Goal: Task Accomplishment & Management: Use online tool/utility

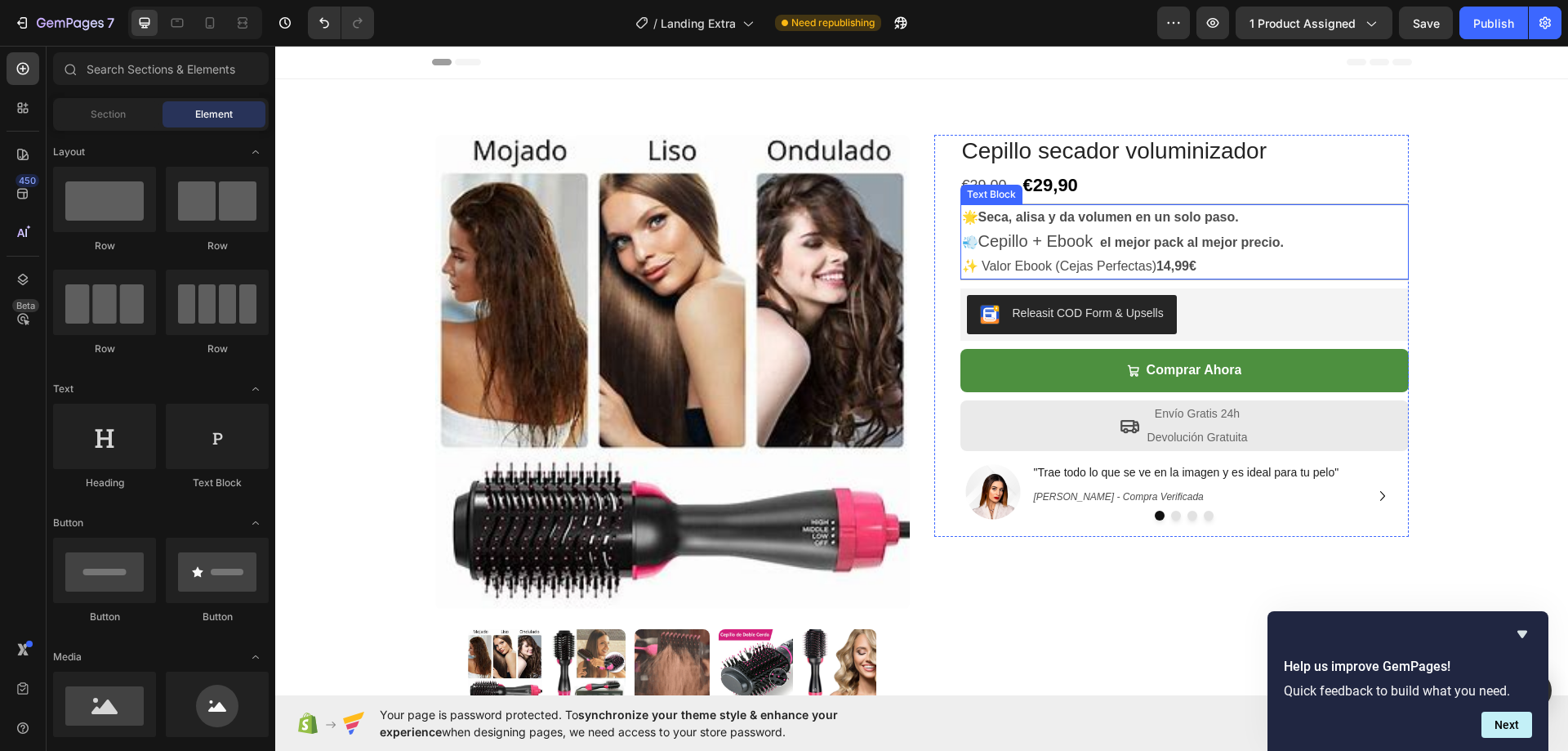
click at [1100, 239] on p "💨 Cepillo + Ebook el mejor pack al mejor precio." at bounding box center [1184, 242] width 445 height 26
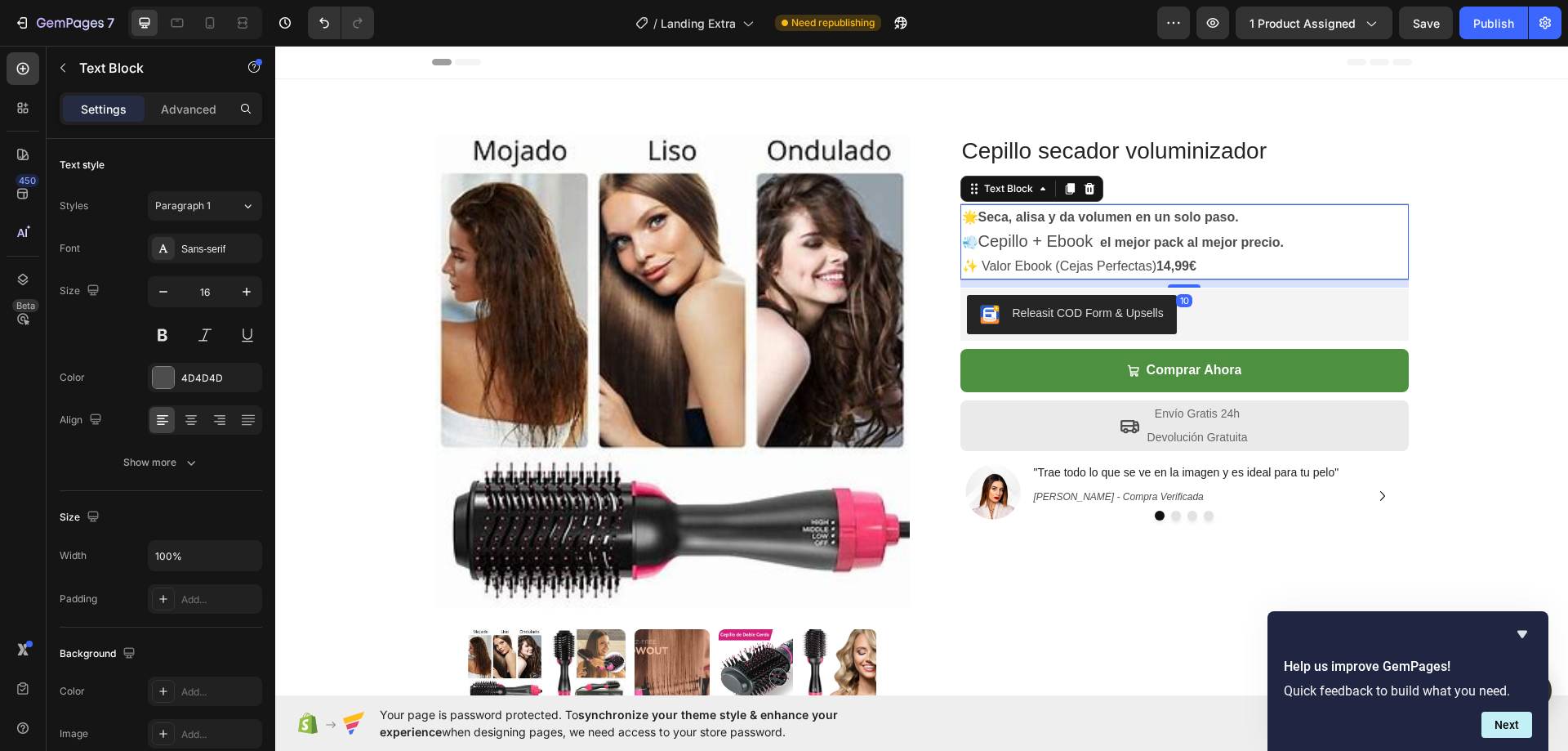
click at [1100, 239] on p "💨 Cepillo + Ebook el mejor pack al mejor precio." at bounding box center [1184, 242] width 445 height 26
drag, startPoint x: 1296, startPoint y: 241, endPoint x: 1308, endPoint y: 242, distance: 12.0
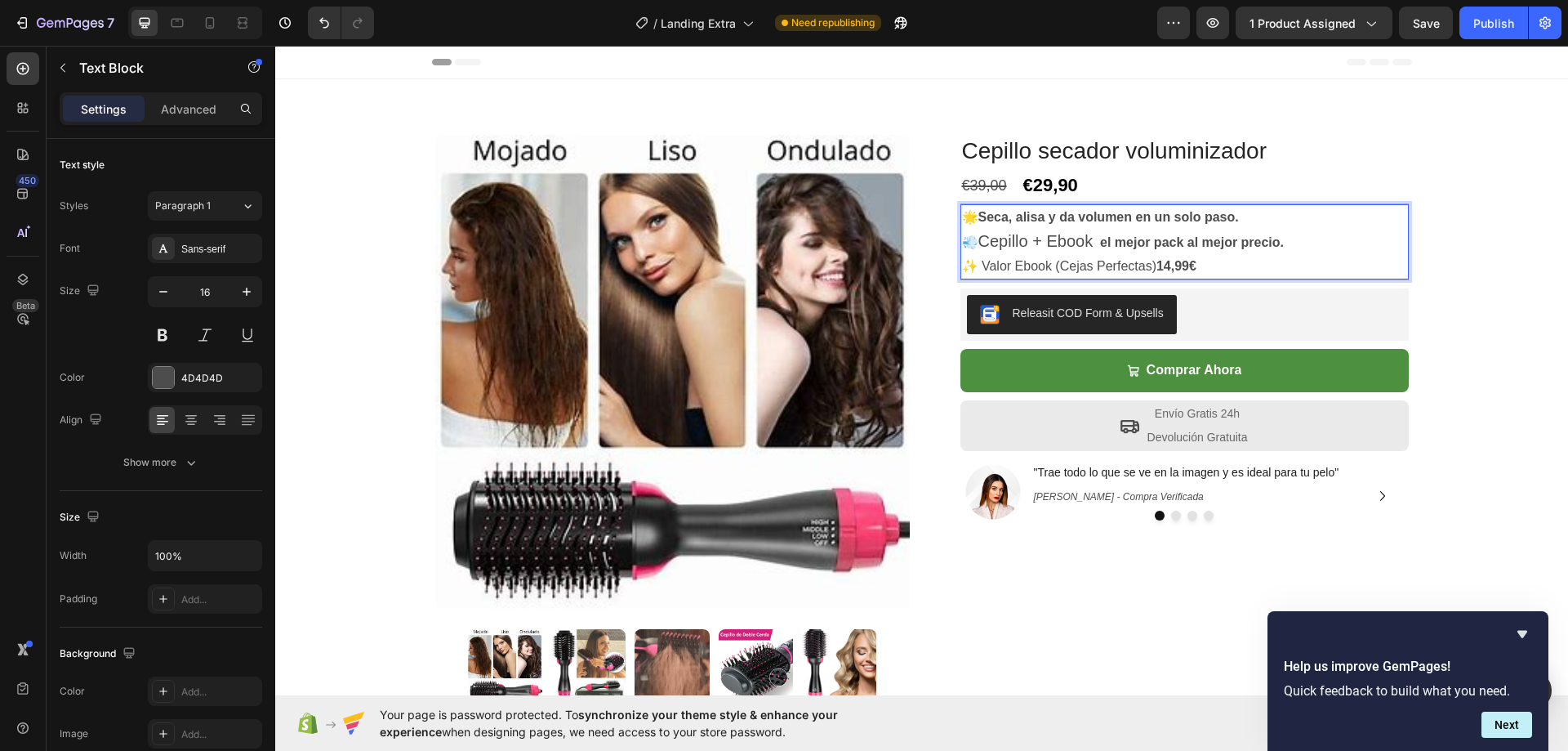
click at [1296, 242] on p "💨 Cepillo + Ebook el mejor pack al mejor precio." at bounding box center [1184, 242] width 445 height 26
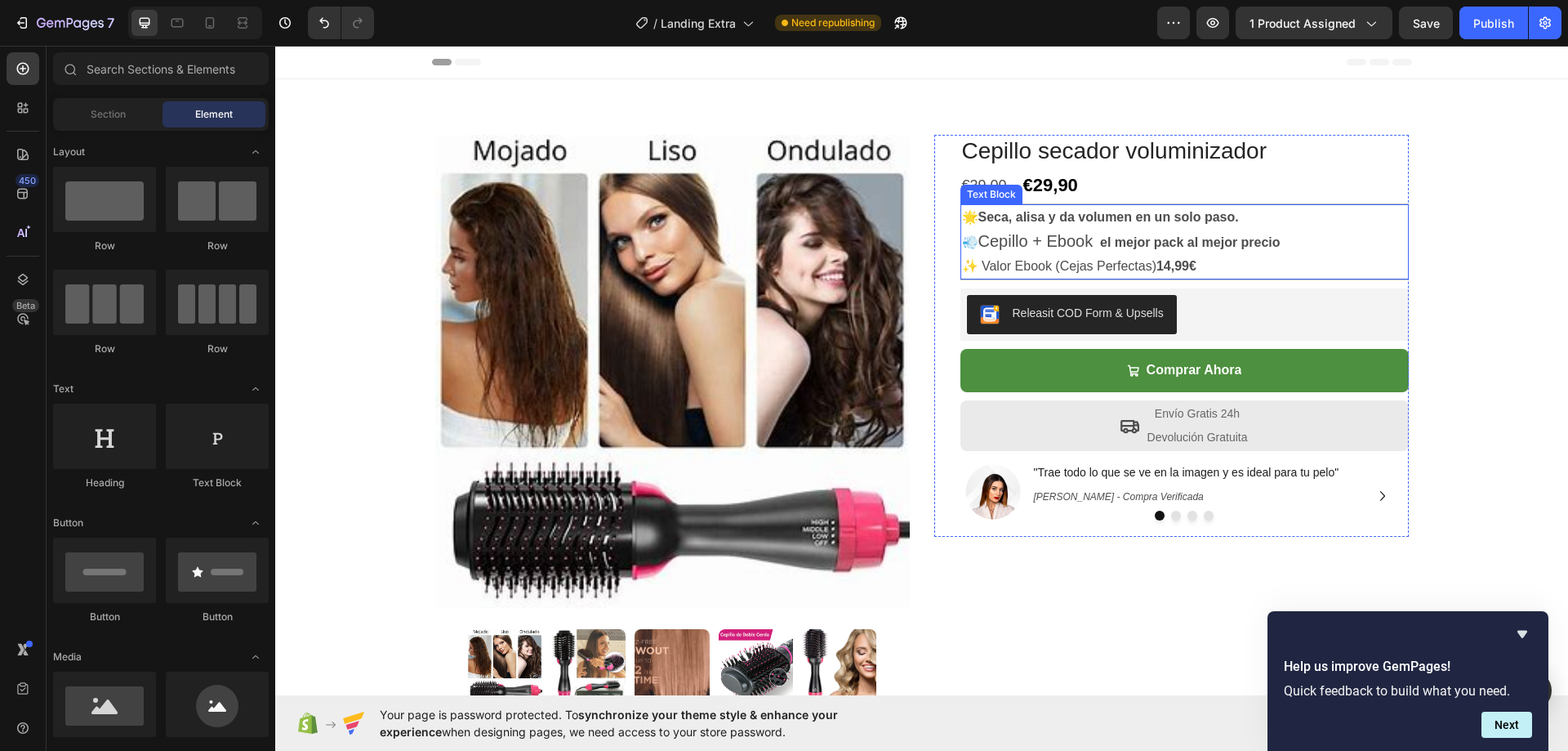
click at [1089, 240] on span "Cepillo + Ebook" at bounding box center [1036, 241] width 115 height 18
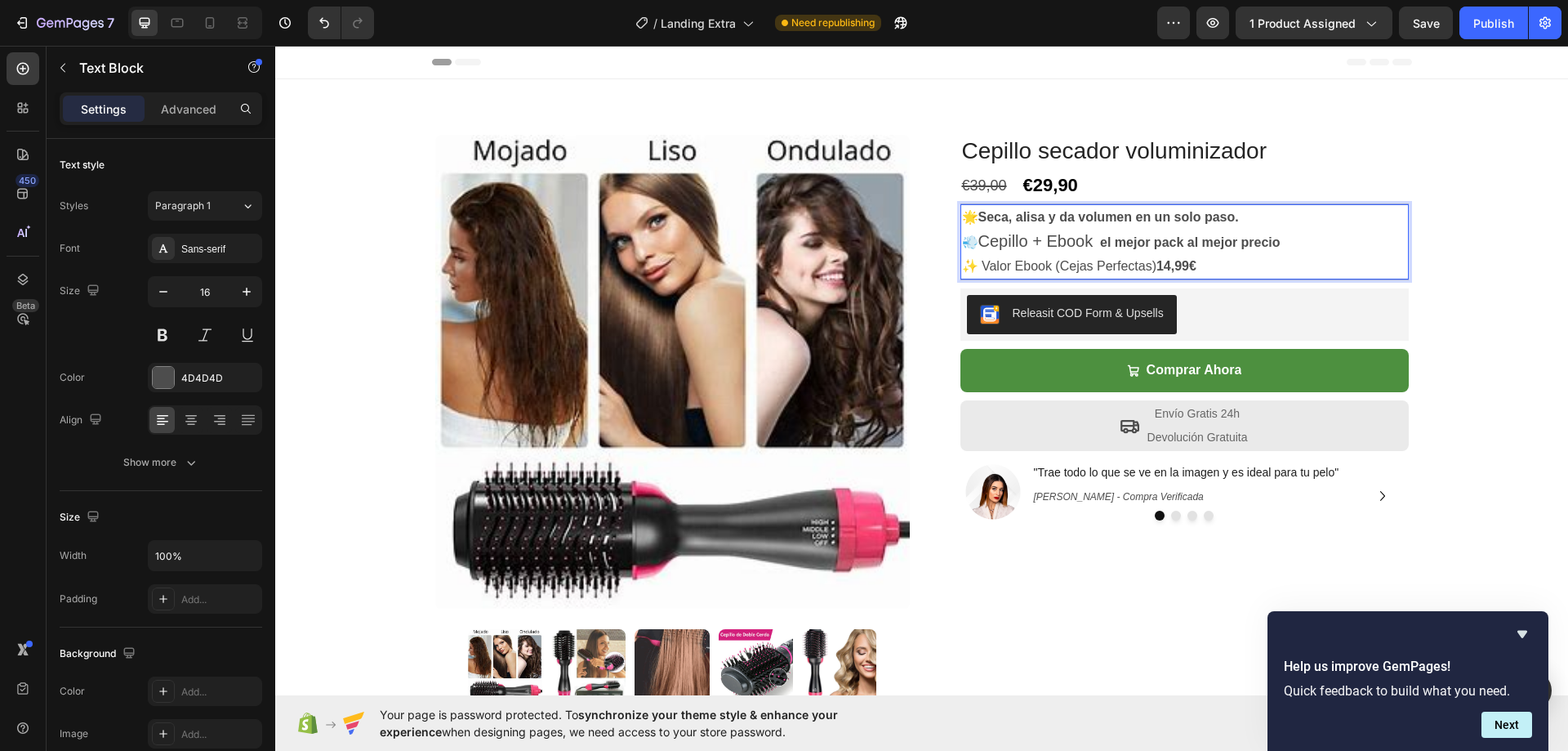
click at [1094, 240] on span "Cepillo + Ebook" at bounding box center [1036, 241] width 115 height 18
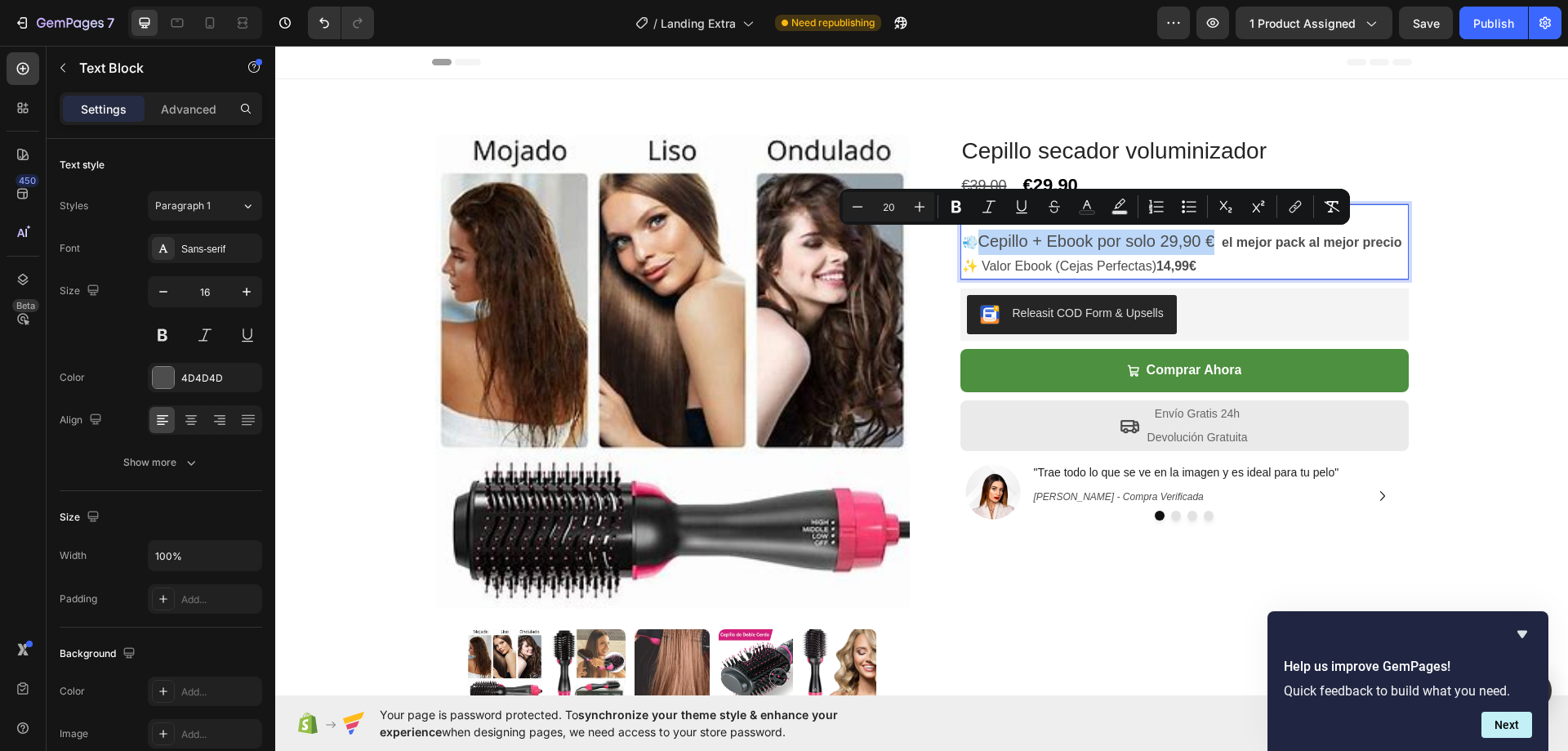
drag, startPoint x: 1213, startPoint y: 239, endPoint x: 980, endPoint y: 240, distance: 233.0
click at [980, 240] on span "Cepillo + Ebook por solo 29,90 €" at bounding box center [1097, 241] width 237 height 18
click at [849, 208] on icon "Editor contextual toolbar" at bounding box center [857, 206] width 16 height 16
type input "19"
click at [963, 209] on icon "Editor contextual toolbar" at bounding box center [956, 206] width 16 height 16
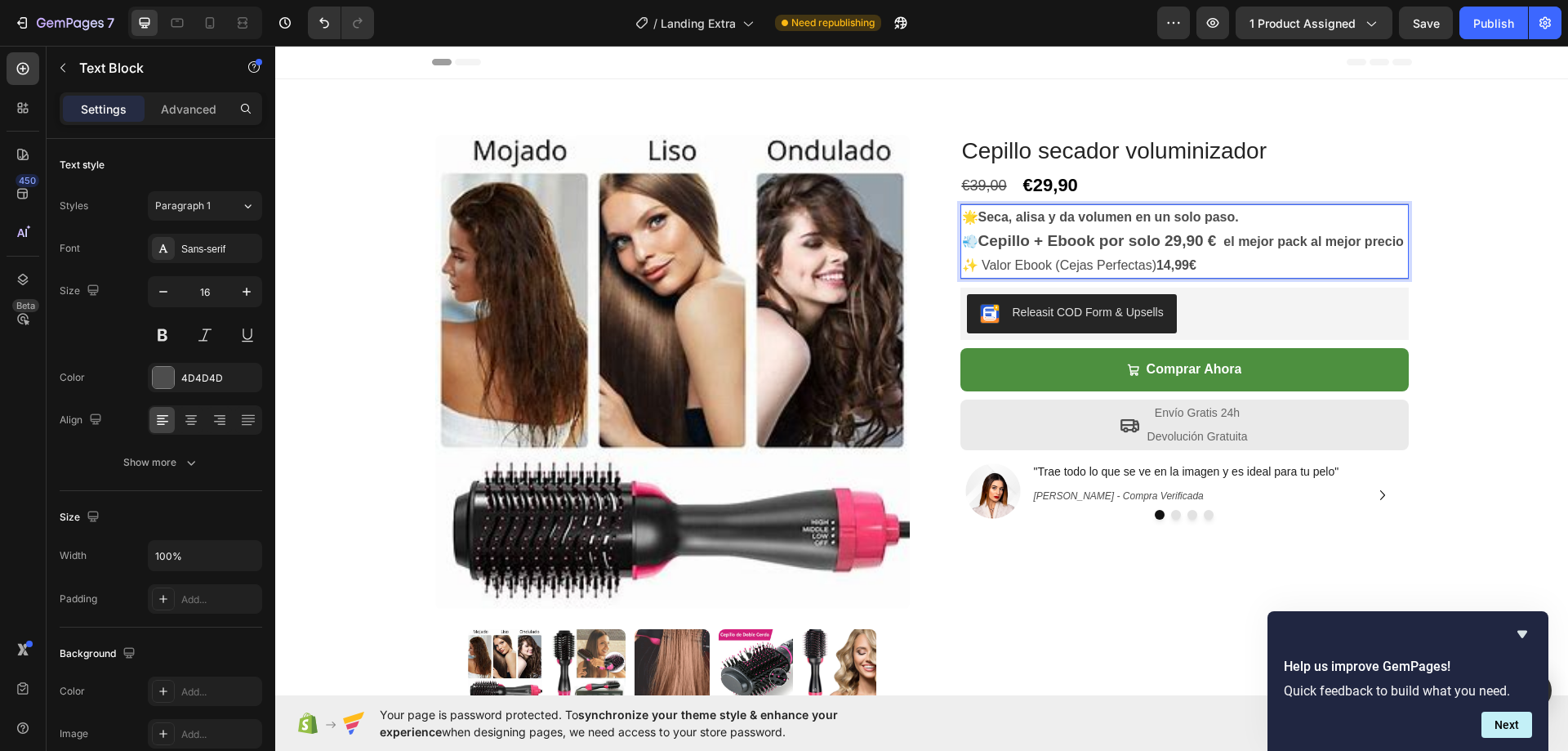
click at [1012, 242] on strong "Cepillo + Ebook por solo 29,90 €" at bounding box center [1098, 241] width 238 height 17
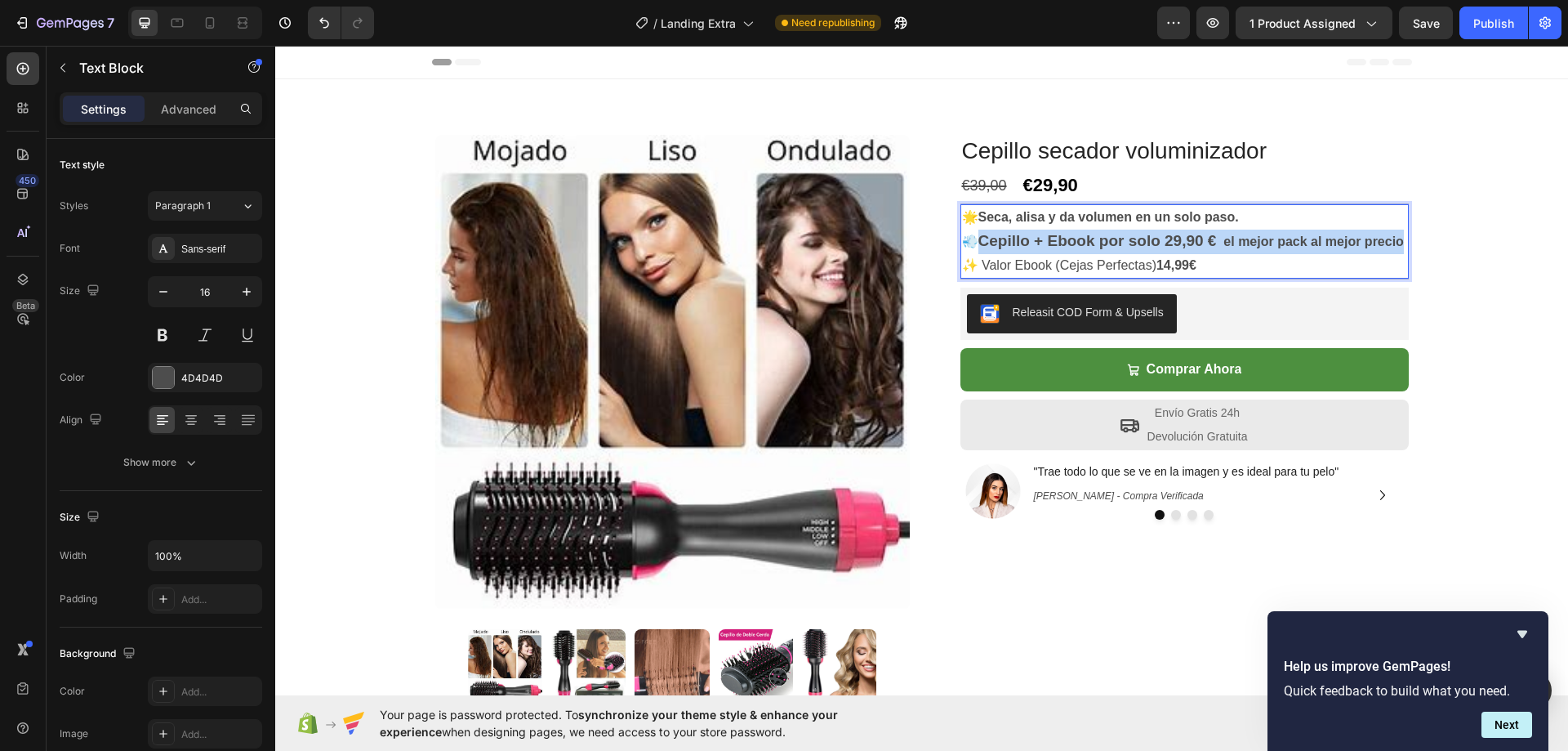
drag, startPoint x: 995, startPoint y: 262, endPoint x: 973, endPoint y: 235, distance: 34.8
click at [973, 235] on p "💨 Cepillo + Ebook por solo 29,90 € el mejor pack al mejor precio" at bounding box center [1184, 242] width 445 height 25
click at [1037, 234] on strong "Cepillo + Ebook por solo 29,90 €" at bounding box center [1098, 241] width 238 height 17
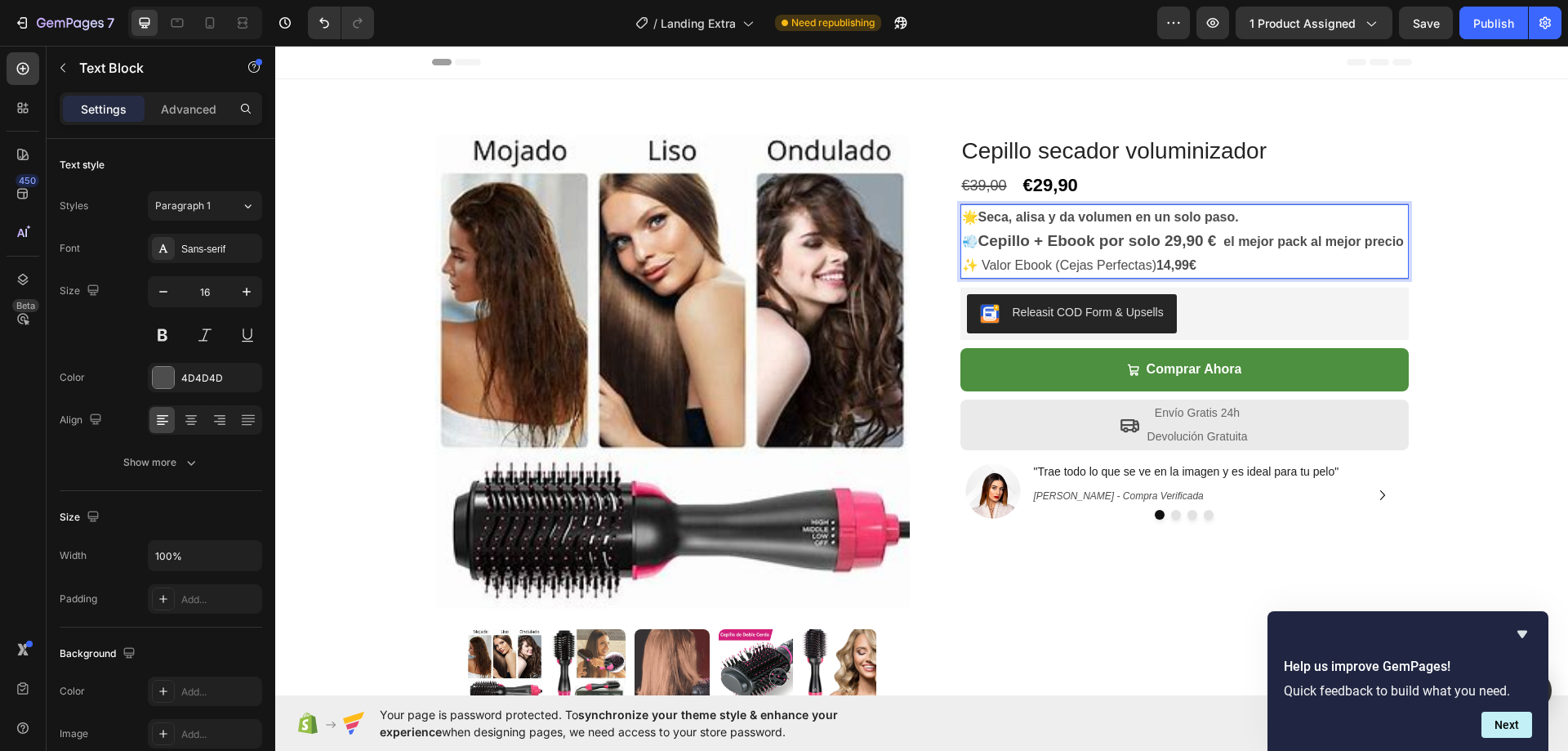
click at [1191, 254] on p "💨 Cepillo + Ebook por solo 29,90 € el mejor pack al mejor precio" at bounding box center [1184, 242] width 445 height 25
drag, startPoint x: 1157, startPoint y: 248, endPoint x: 1070, endPoint y: 244, distance: 87.1
click at [1070, 244] on strong "Cepillo + Ebook por solo 29,90 €" at bounding box center [1098, 241] width 238 height 17
click at [1215, 242] on p "💨 Cepillo + Ebook por solo 29,90 € el mejor pack al mejor precio" at bounding box center [1184, 242] width 445 height 25
drag, startPoint x: 1215, startPoint y: 242, endPoint x: 1216, endPoint y: 214, distance: 28.0
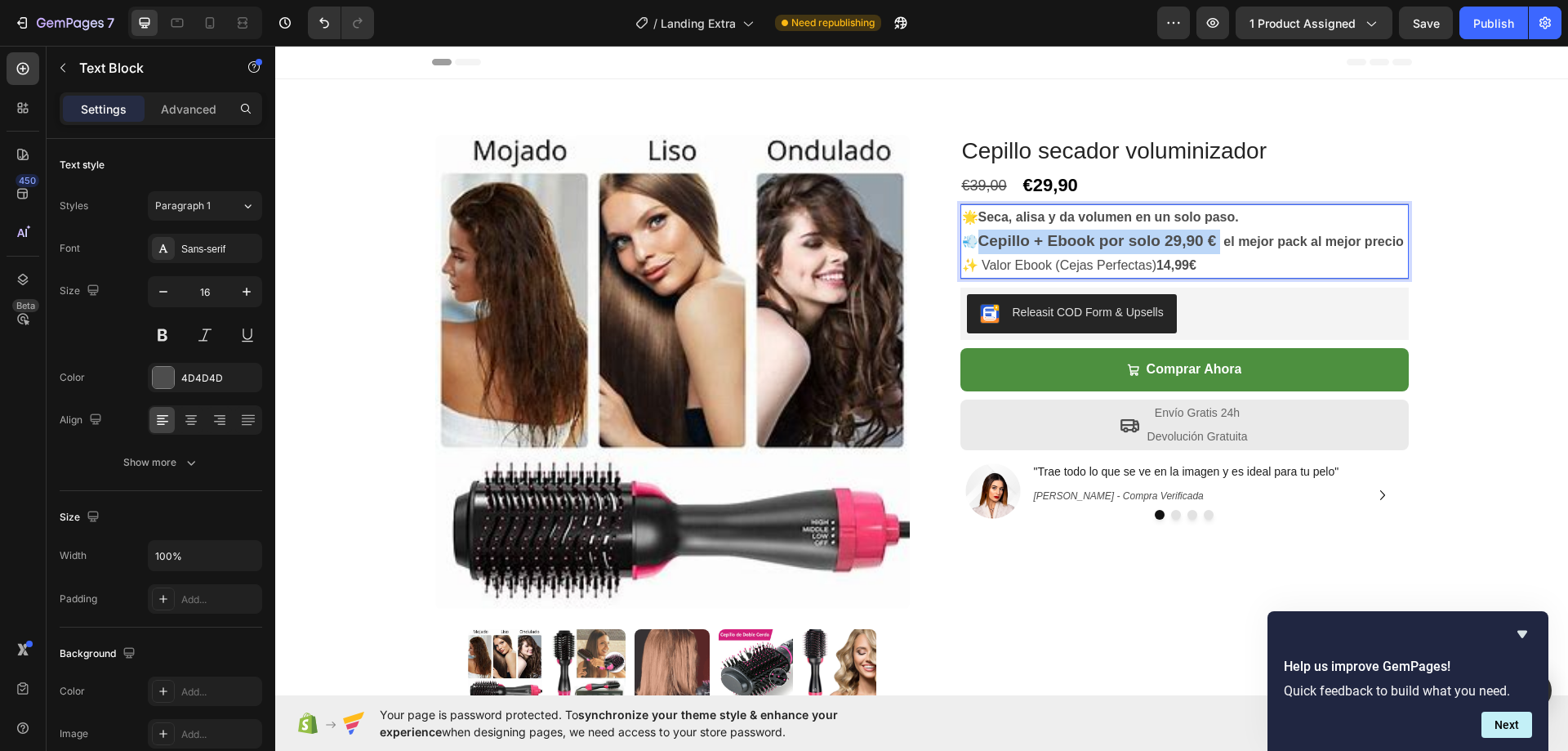
click at [977, 241] on p "💨 Cepillo + Ebook por solo 29,90 € el mejor pack al mejor precio" at bounding box center [1184, 242] width 445 height 25
click at [1391, 160] on h1 "Cepillo secador voluminizador" at bounding box center [1185, 151] width 449 height 33
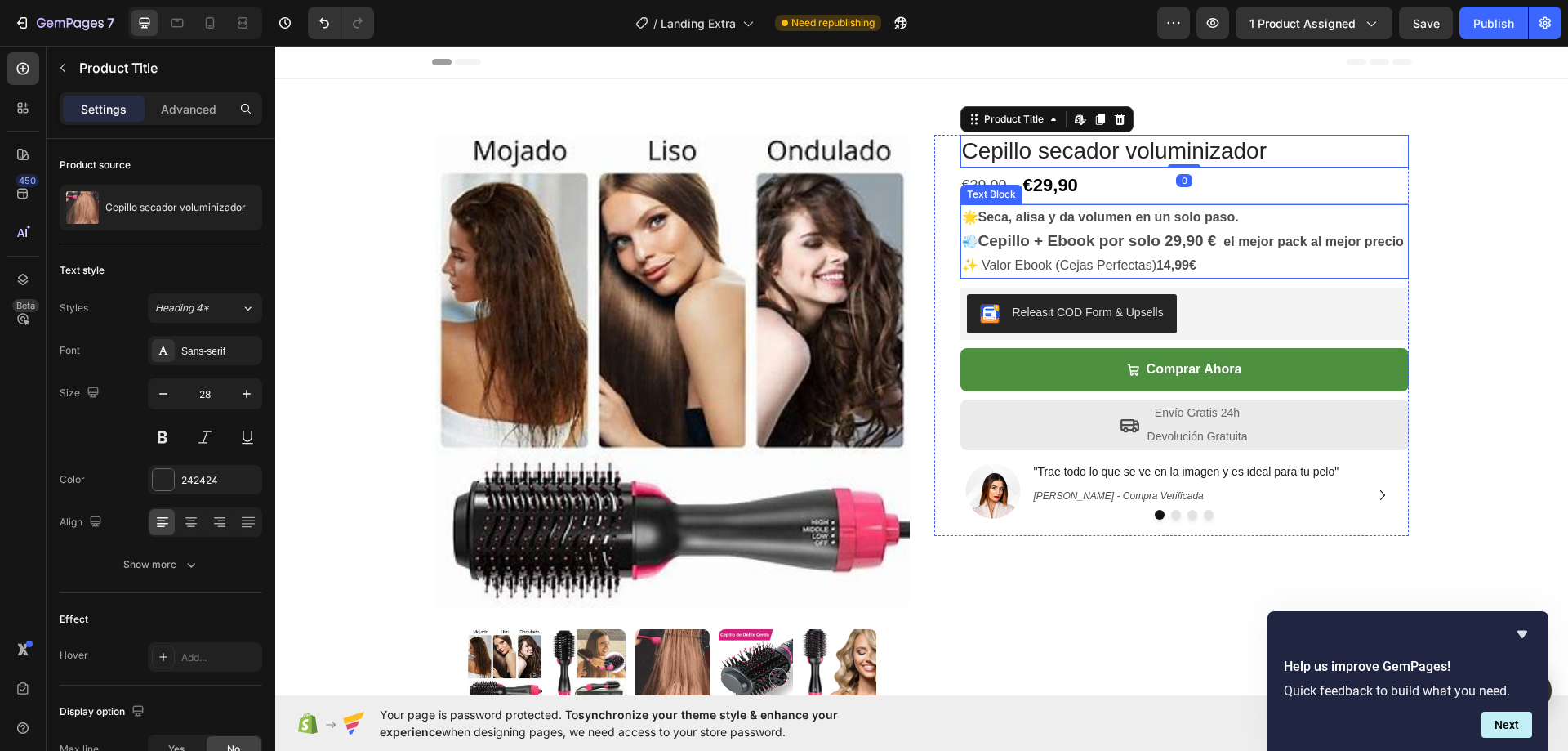
click at [1369, 278] on p "✨ Valor Ebook (Cejas Perfectas) 14,99€" at bounding box center [1184, 265] width 445 height 24
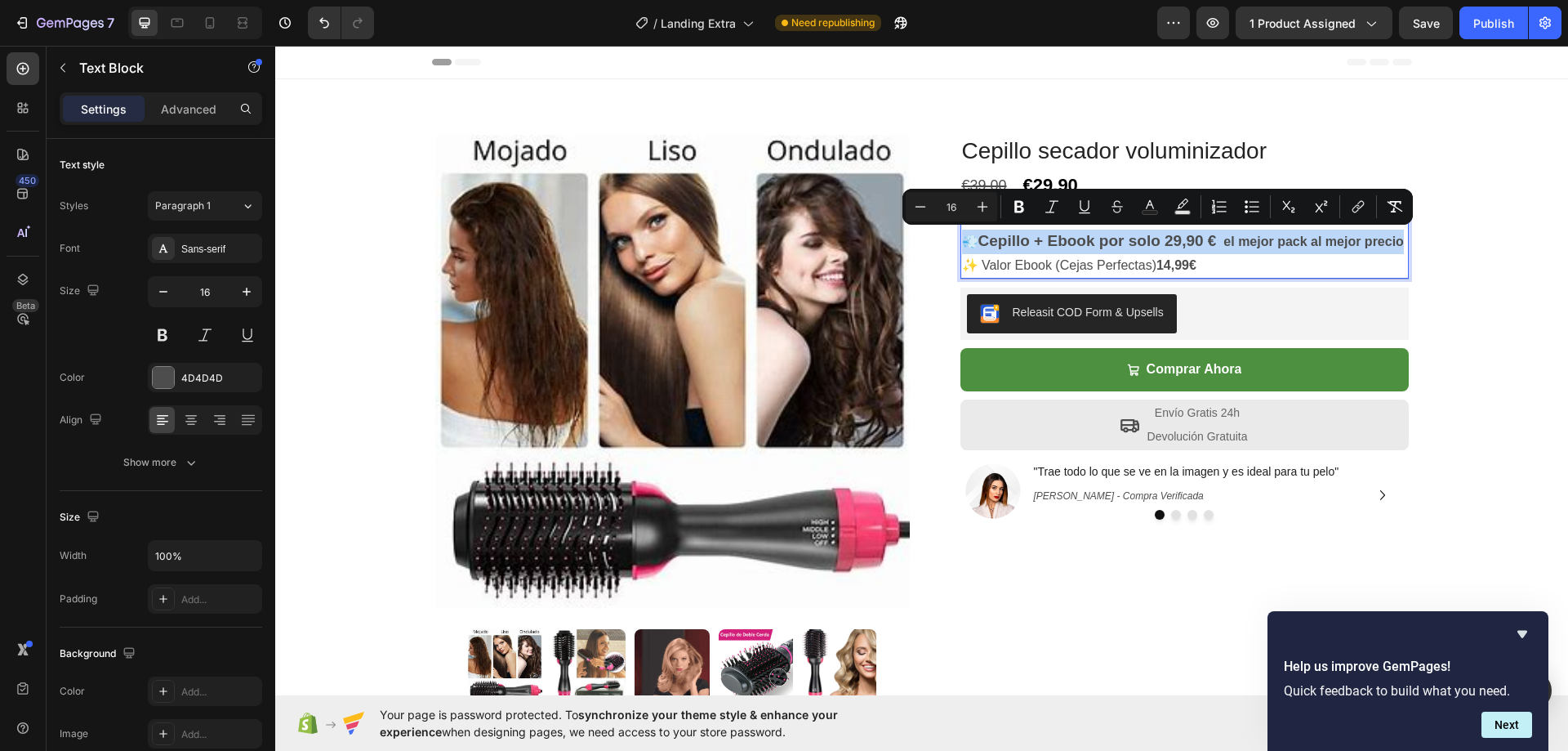
drag, startPoint x: 997, startPoint y: 265, endPoint x: 964, endPoint y: 240, distance: 41.4
click at [962, 247] on p "💨 Cepillo + Ebook por solo 29,90 € el mejor pack al mejor precio" at bounding box center [1184, 242] width 445 height 25
click at [919, 200] on icon "Editor contextual toolbar" at bounding box center [920, 206] width 16 height 16
type input "15"
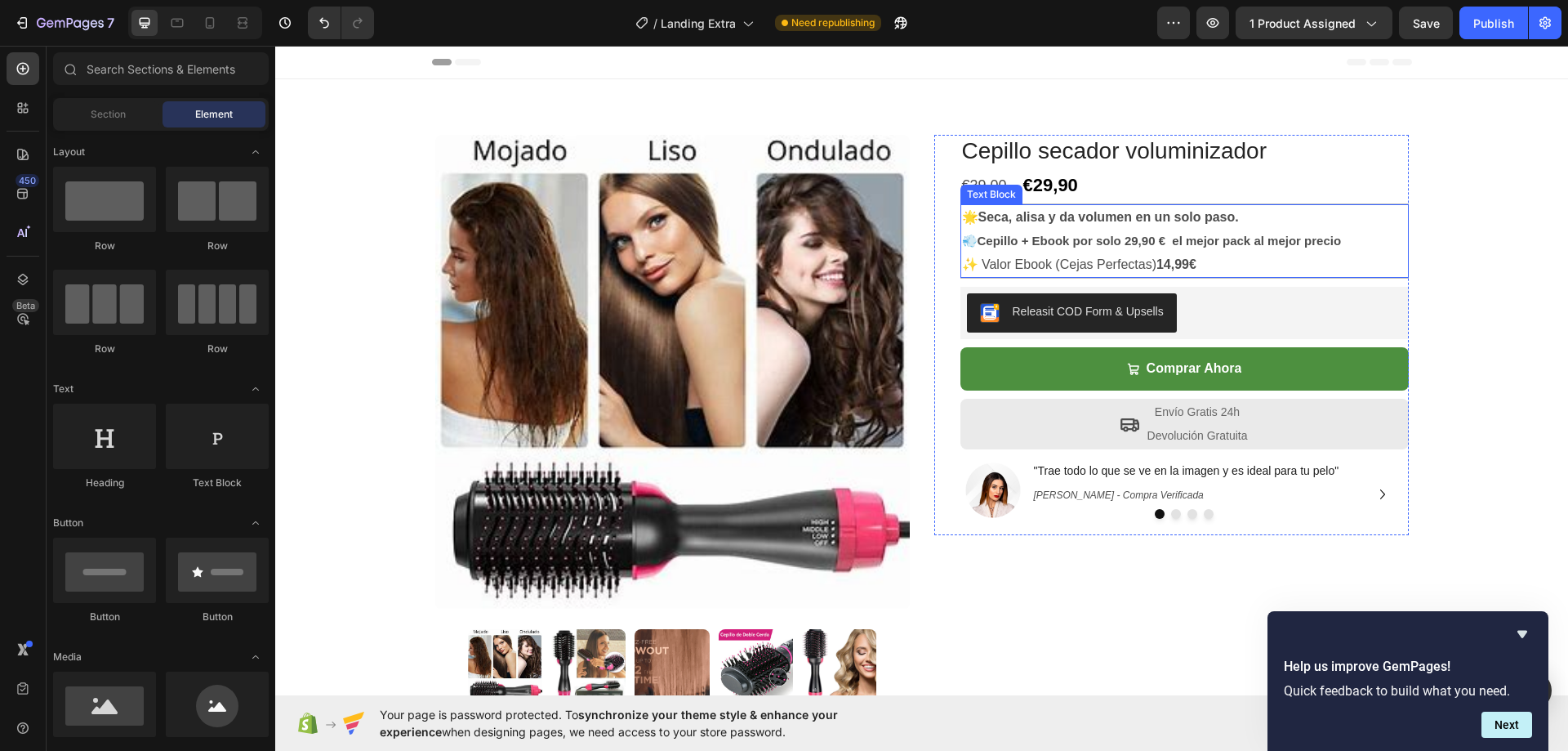
click at [1197, 260] on p "✨ Valor Ebook (Cejas Perfectas) 14,99€" at bounding box center [1184, 265] width 445 height 24
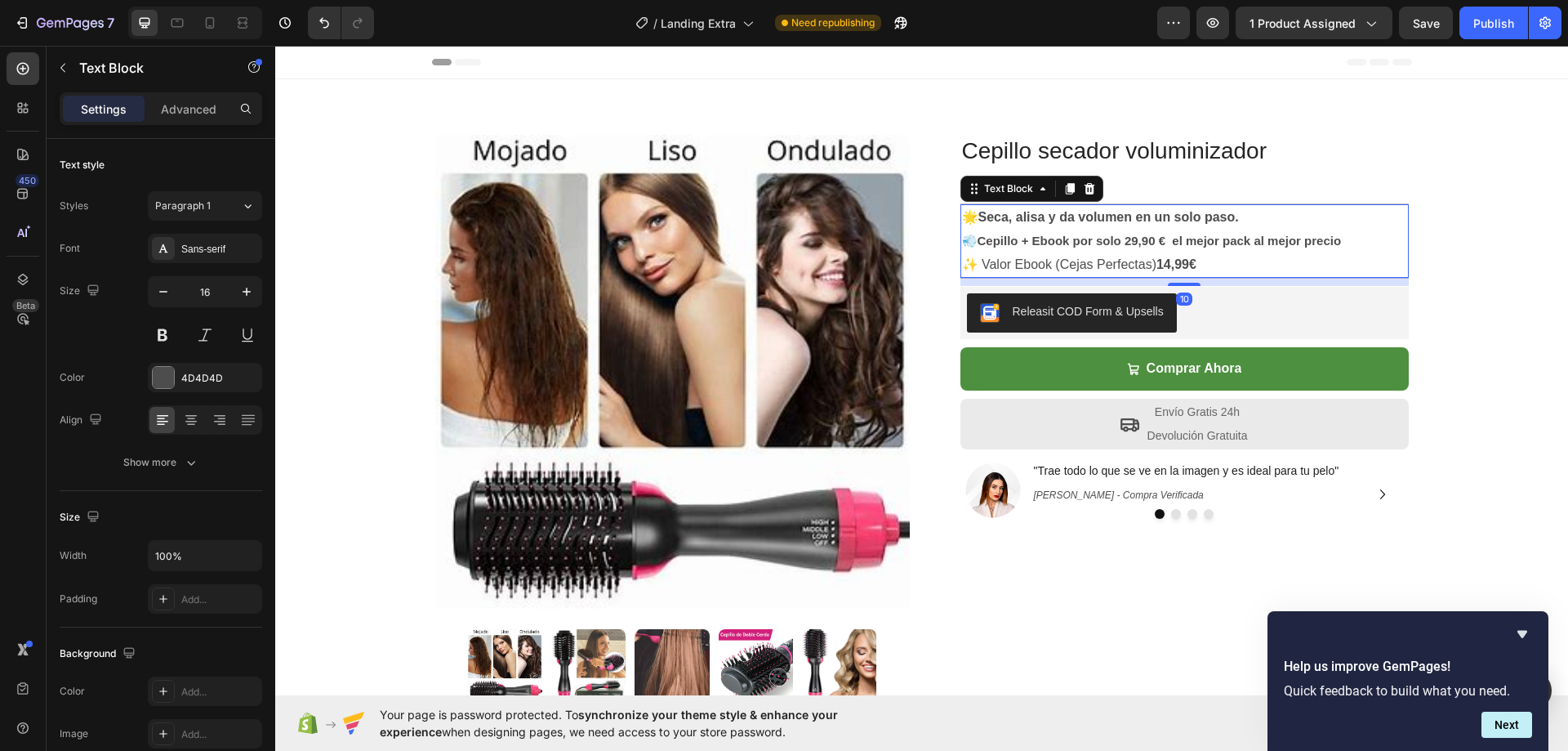
click at [1197, 261] on p "✨ Valor Ebook (Cejas Perfectas) 14,99€" at bounding box center [1184, 265] width 445 height 24
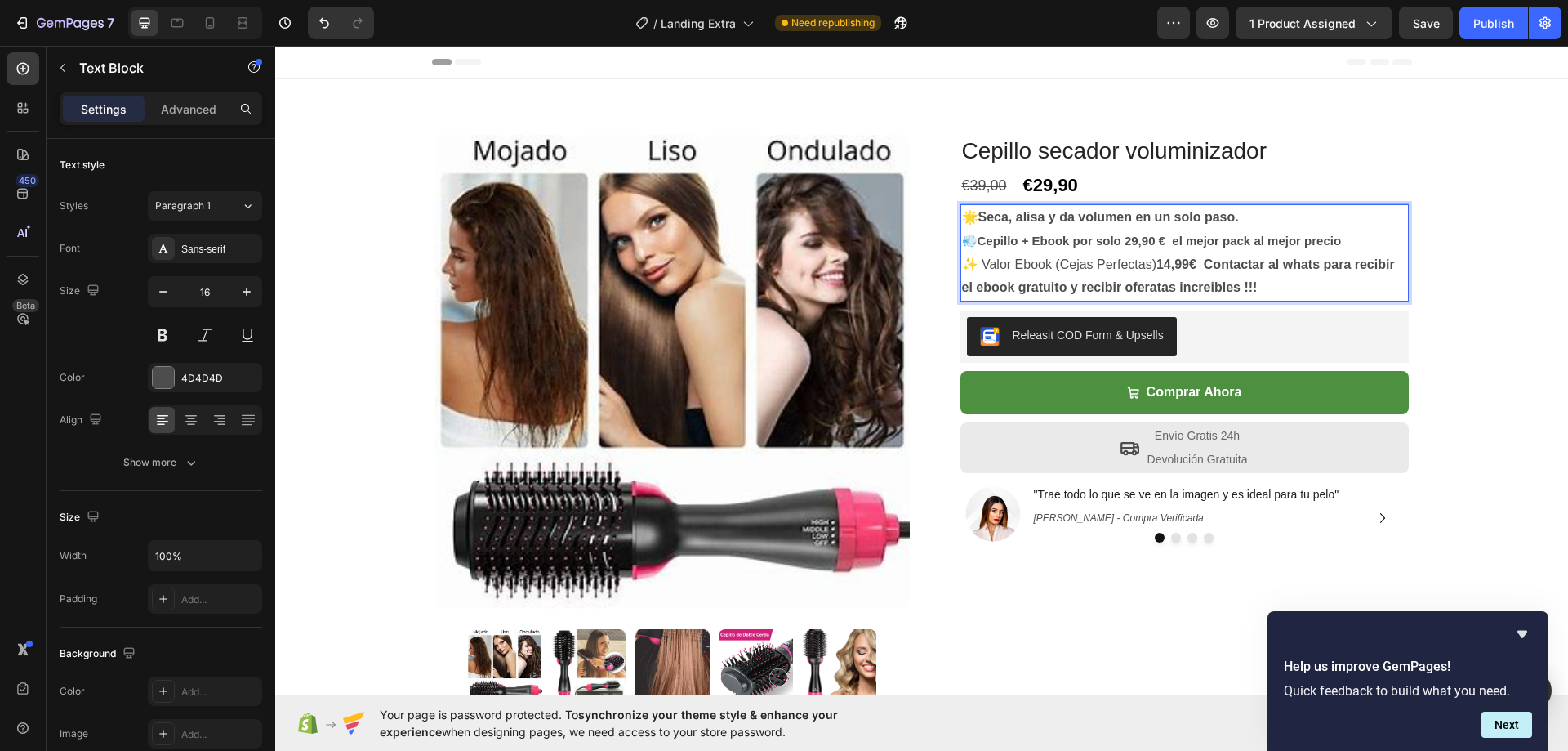
click at [1152, 286] on strong "14,99€ Contactar al whats para recibir el ebook gratuito y recibir oferatas inc…" at bounding box center [1178, 276] width 433 height 38
click at [1257, 295] on p "✨ Valor Ebook (Cejas Perfectas) 14,99€ Contactar al whats para recibir el ebook…" at bounding box center [1184, 277] width 445 height 47
drag, startPoint x: 1199, startPoint y: 262, endPoint x: 1218, endPoint y: 259, distance: 19.2
click at [1200, 262] on strong "14,99€ Contactar al whats para recibir el ebook gratuito y recibir ofertas incr…" at bounding box center [1178, 276] width 433 height 38
click at [1172, 238] on strong "el mejor pack al mejor precio" at bounding box center [1256, 240] width 169 height 14
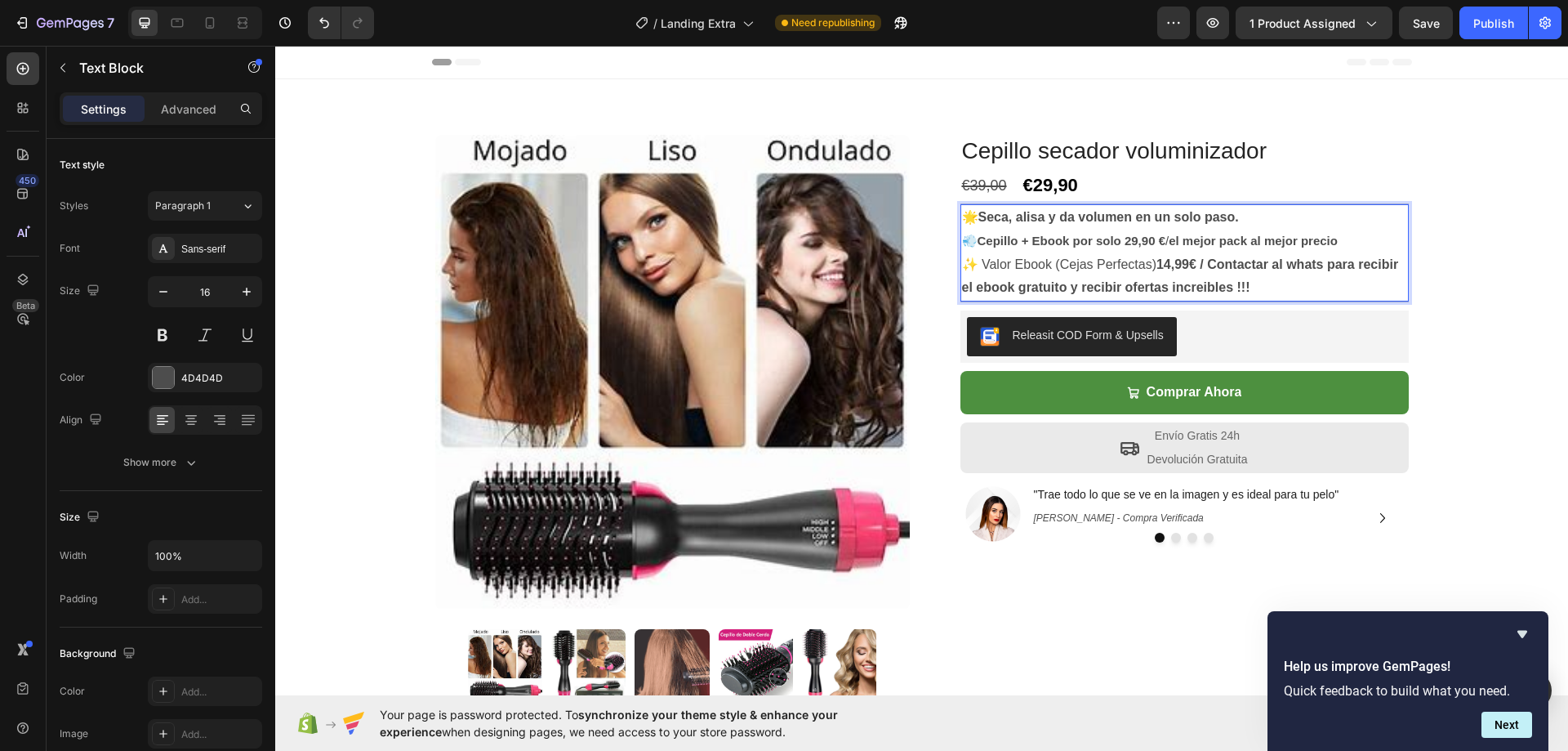
click at [1382, 231] on p "💨 Cepillo + Ebook por solo 29,90 € / el mejor pack al mejor precio" at bounding box center [1184, 241] width 445 height 24
click at [1234, 217] on strong "Seca, alisa y da volumen en un solo paso." at bounding box center [1109, 216] width 261 height 14
click at [1053, 214] on p "🌟 Seca, al." at bounding box center [1184, 217] width 445 height 24
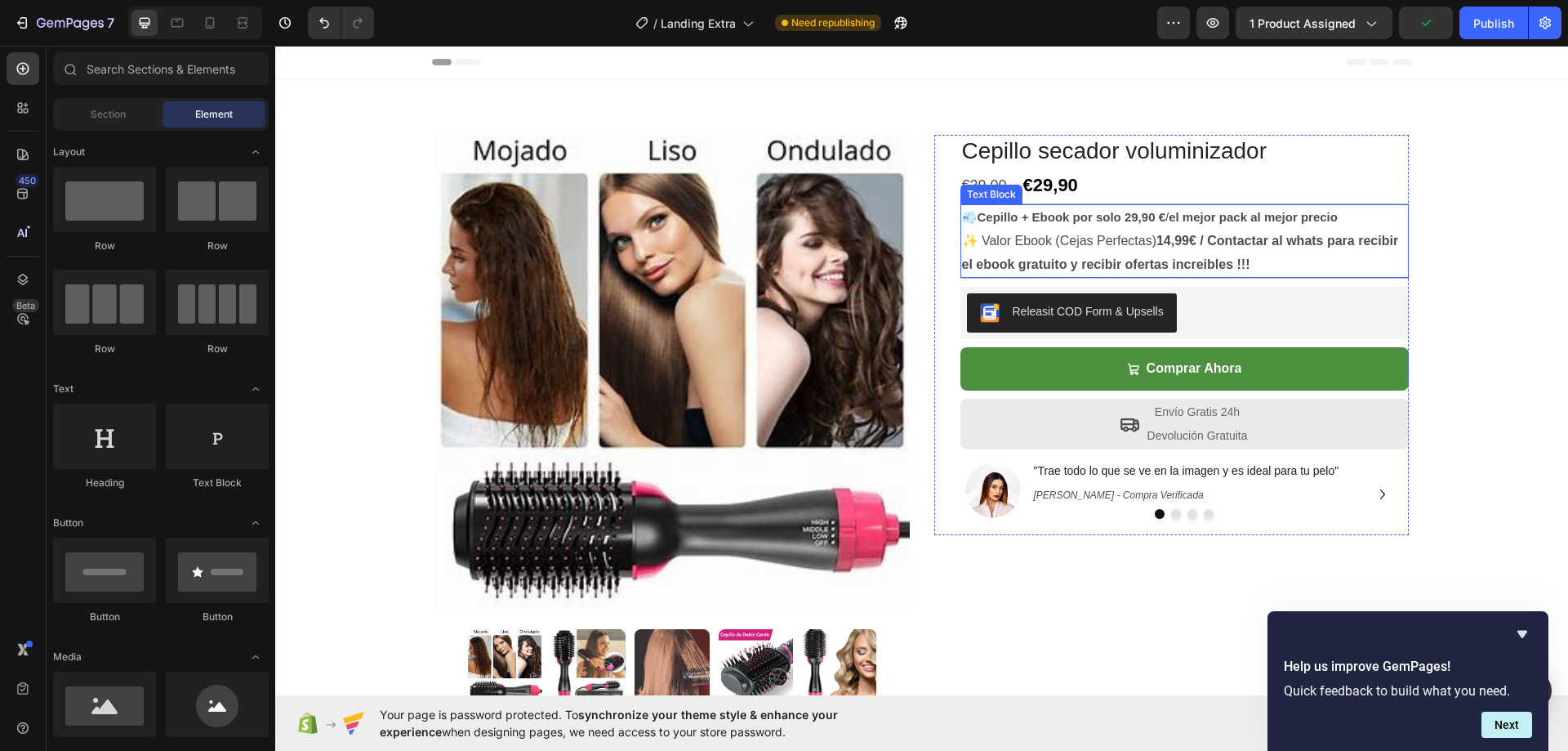
click at [1347, 226] on p "💨 Cepillo + Ebook por solo 29,90 € / el mejor pack al mejor precio" at bounding box center [1184, 217] width 445 height 24
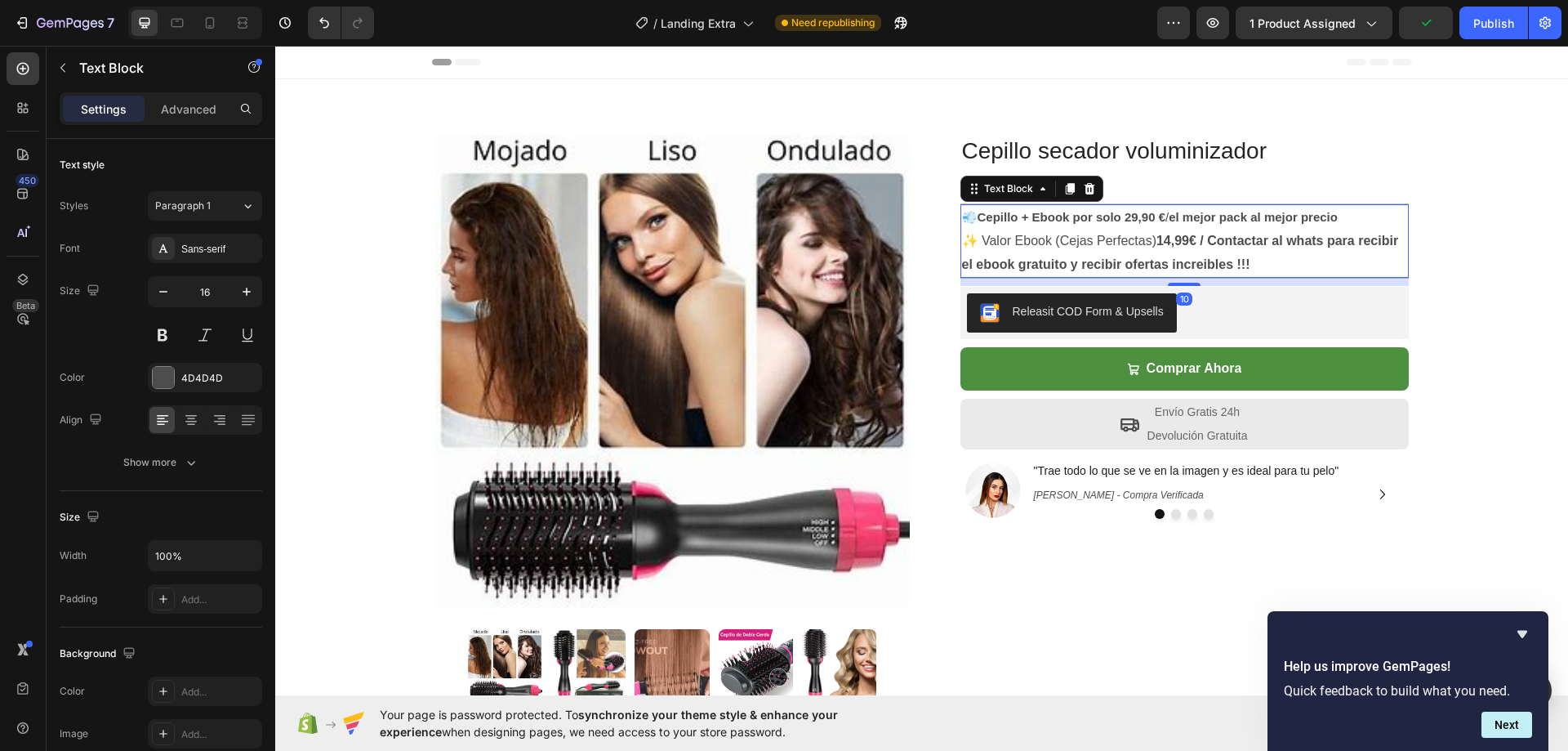
click at [1355, 221] on p "💨 Cepillo + Ebook por solo 29,90 € / el mejor pack al mejor precio" at bounding box center [1184, 217] width 445 height 24
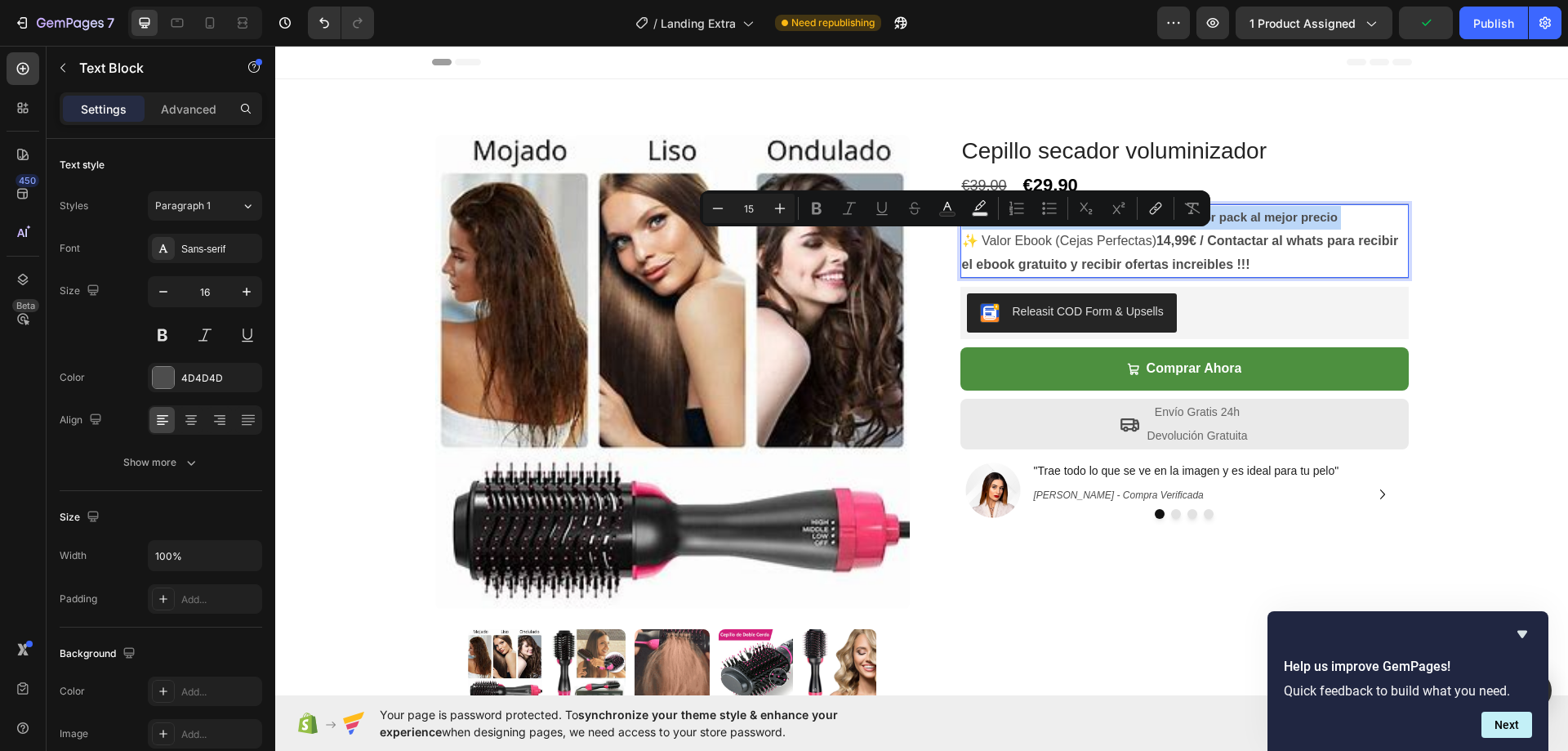
type input "16"
click at [1355, 220] on p "💨 Cepillo + Ebook por solo 29,90 € / el mejor pack al mejor precio" at bounding box center [1184, 217] width 445 height 24
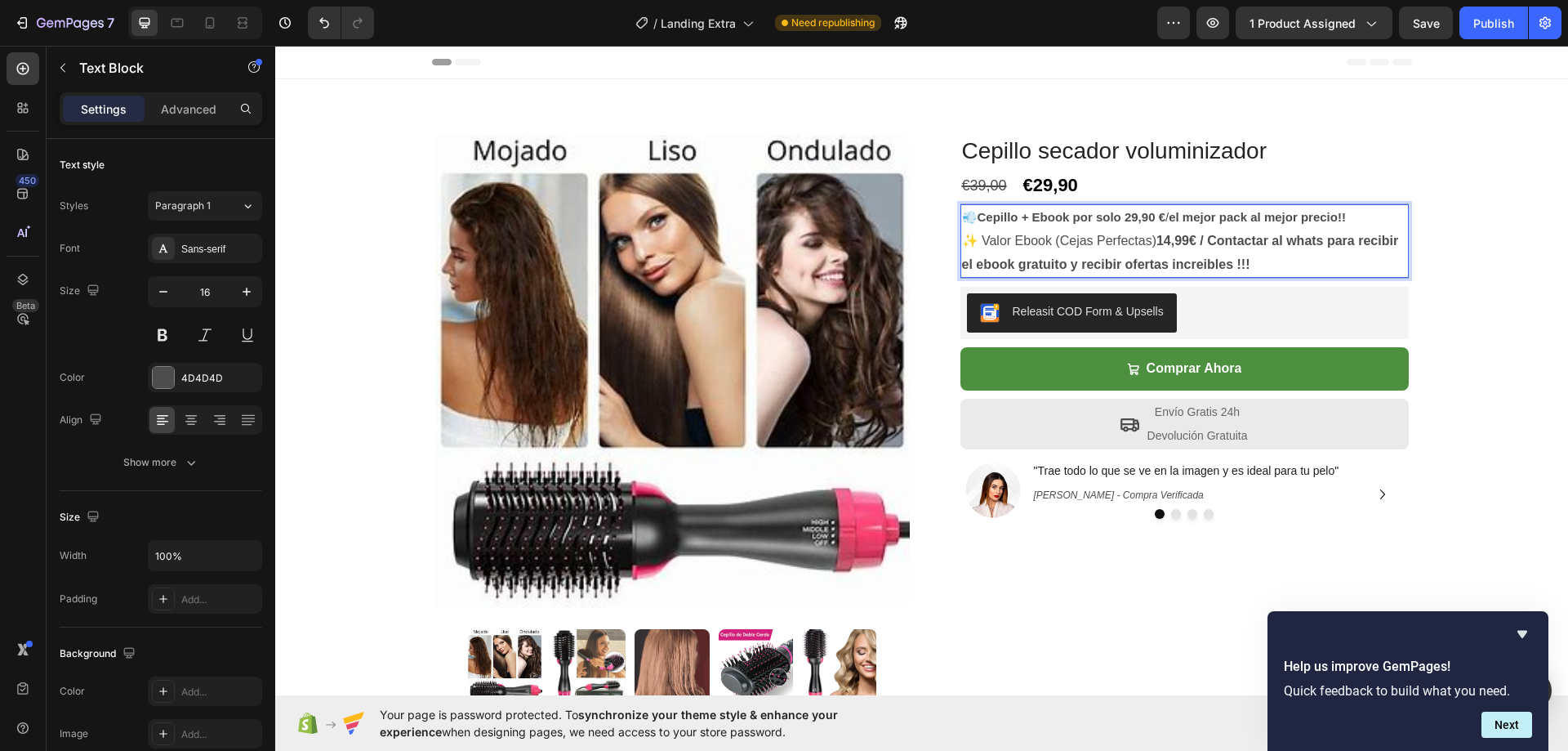
click at [1249, 262] on p "✨ Valor Ebook (Cejas Perfectas) 14,99€ / Contactar al whats para recibir el ebo…" at bounding box center [1184, 253] width 445 height 47
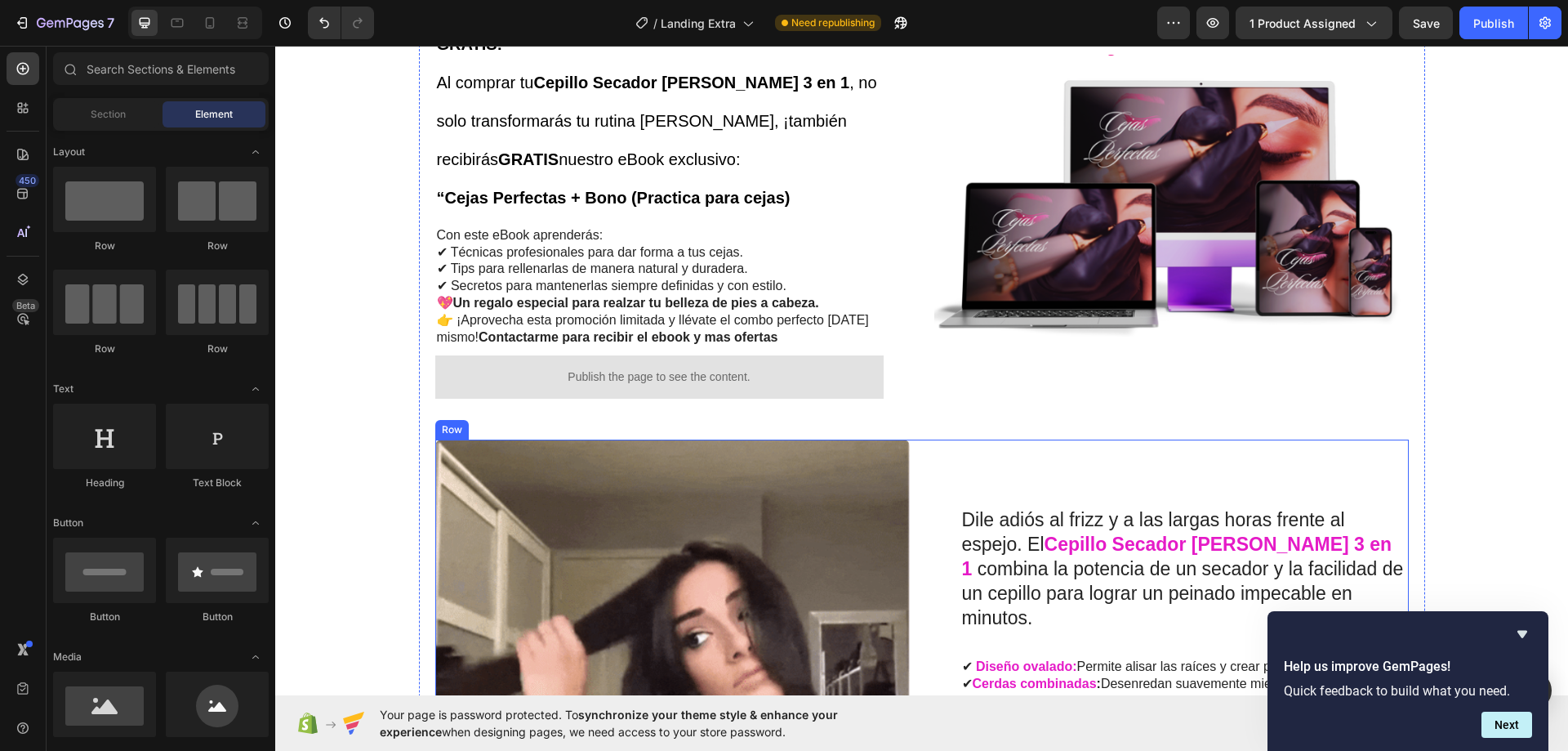
scroll to position [699, 0]
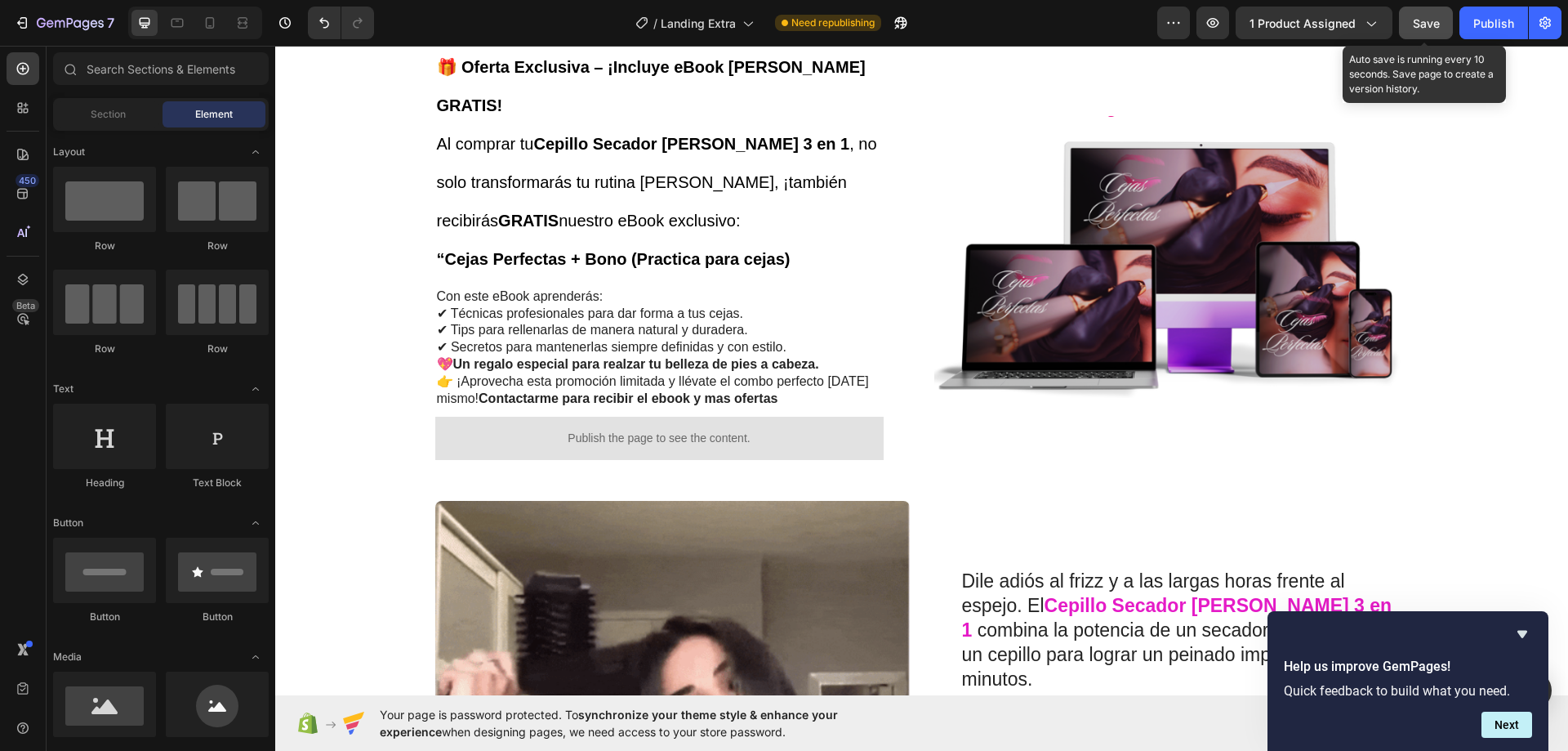
click at [1411, 34] on button "Save" at bounding box center [1425, 23] width 54 height 33
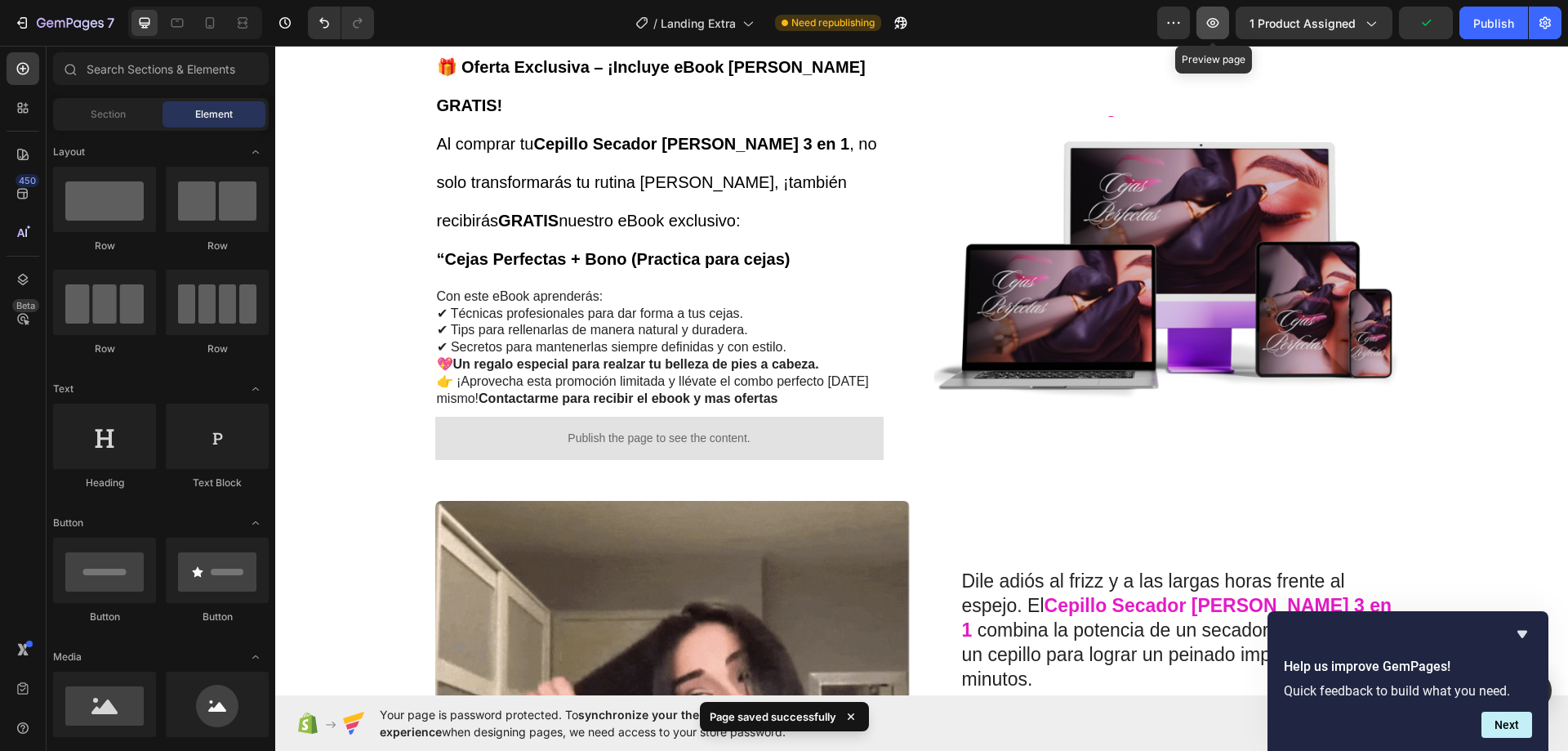
click at [1215, 21] on icon "button" at bounding box center [1212, 23] width 5 height 5
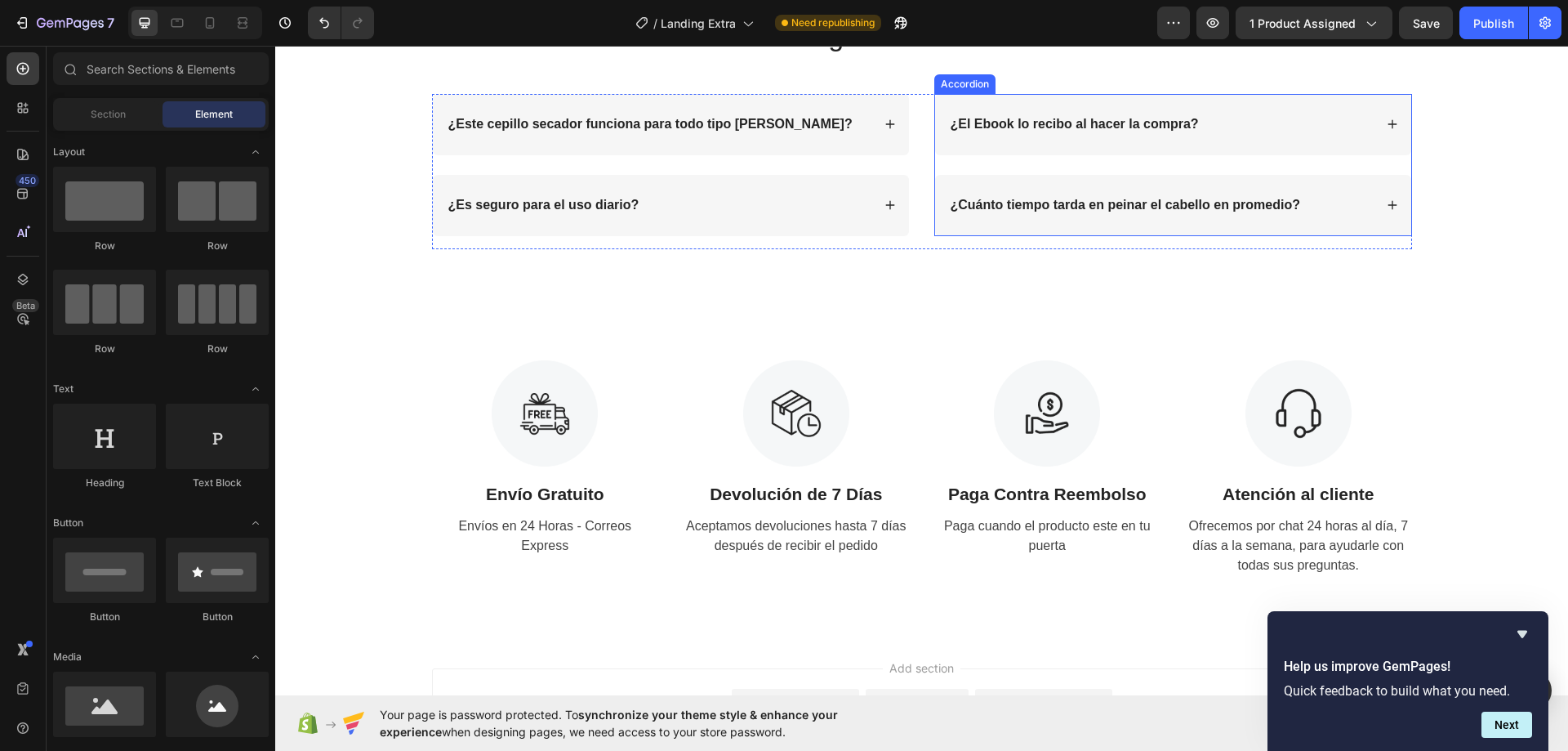
scroll to position [2088, 0]
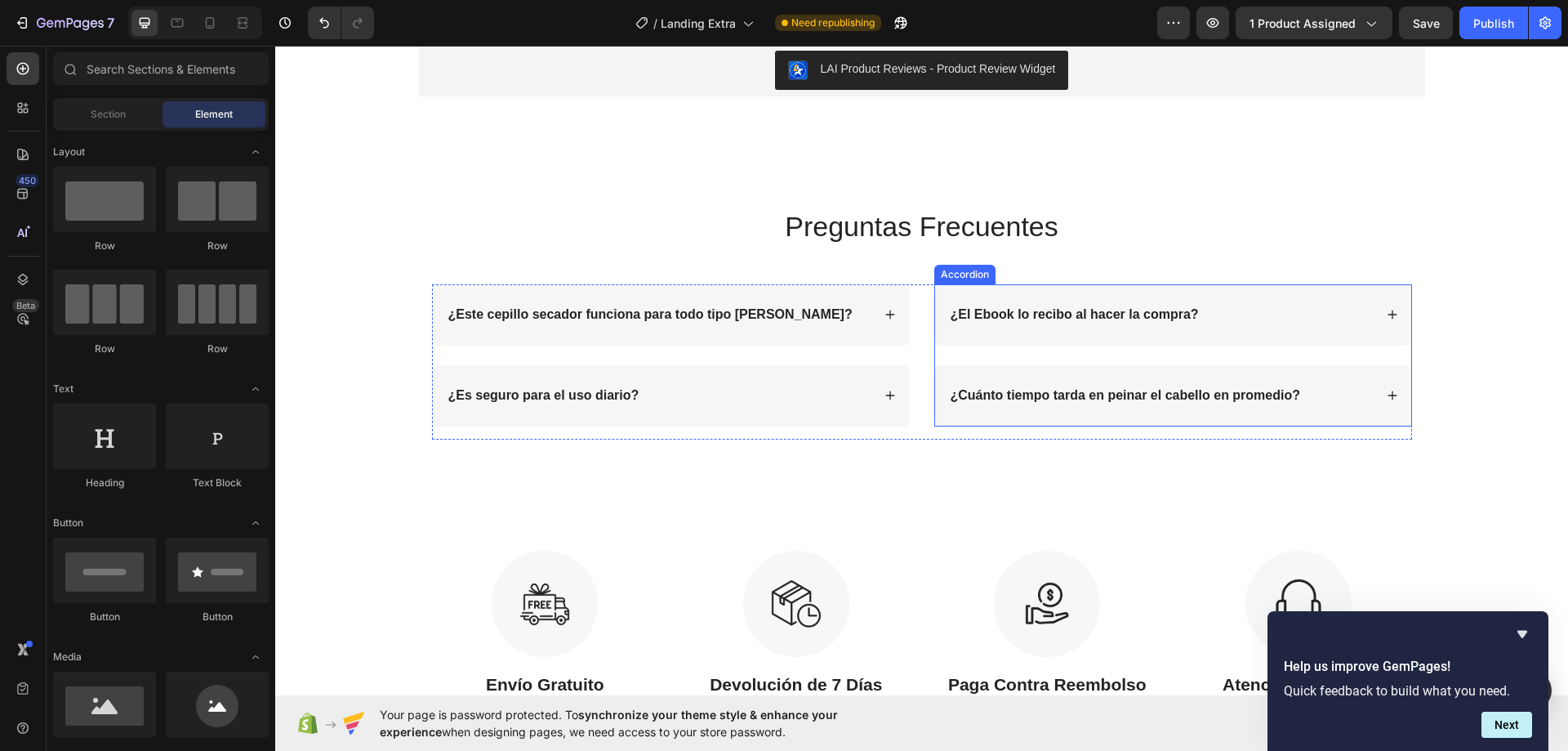
click at [1281, 310] on div "¿El Ebook lo recibo al hacer la compra?" at bounding box center [1161, 315] width 425 height 22
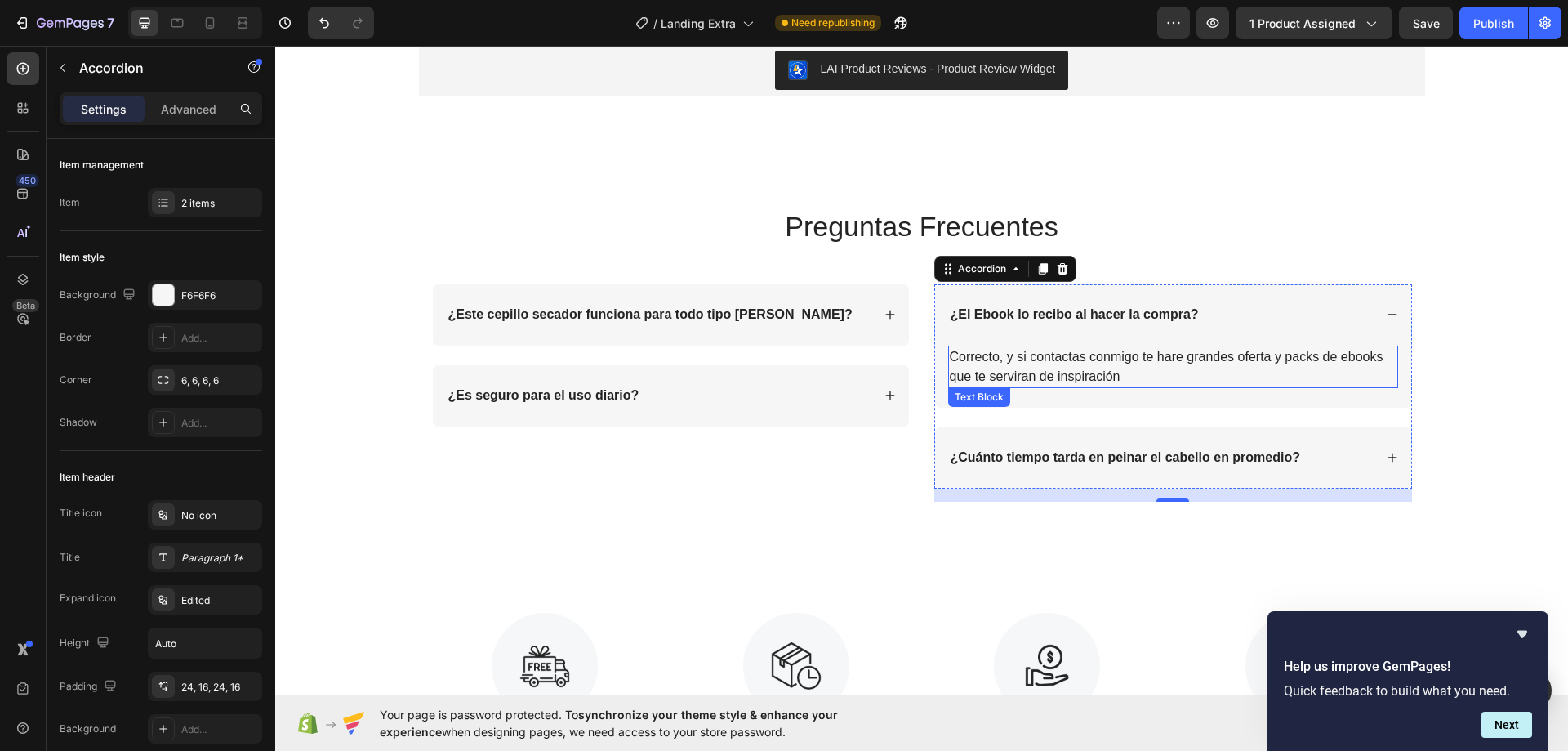
click at [1115, 372] on p "Correcto, y si contactas conmigo te hare grandes oferta y packs de ebooks que t…" at bounding box center [1172, 366] width 447 height 39
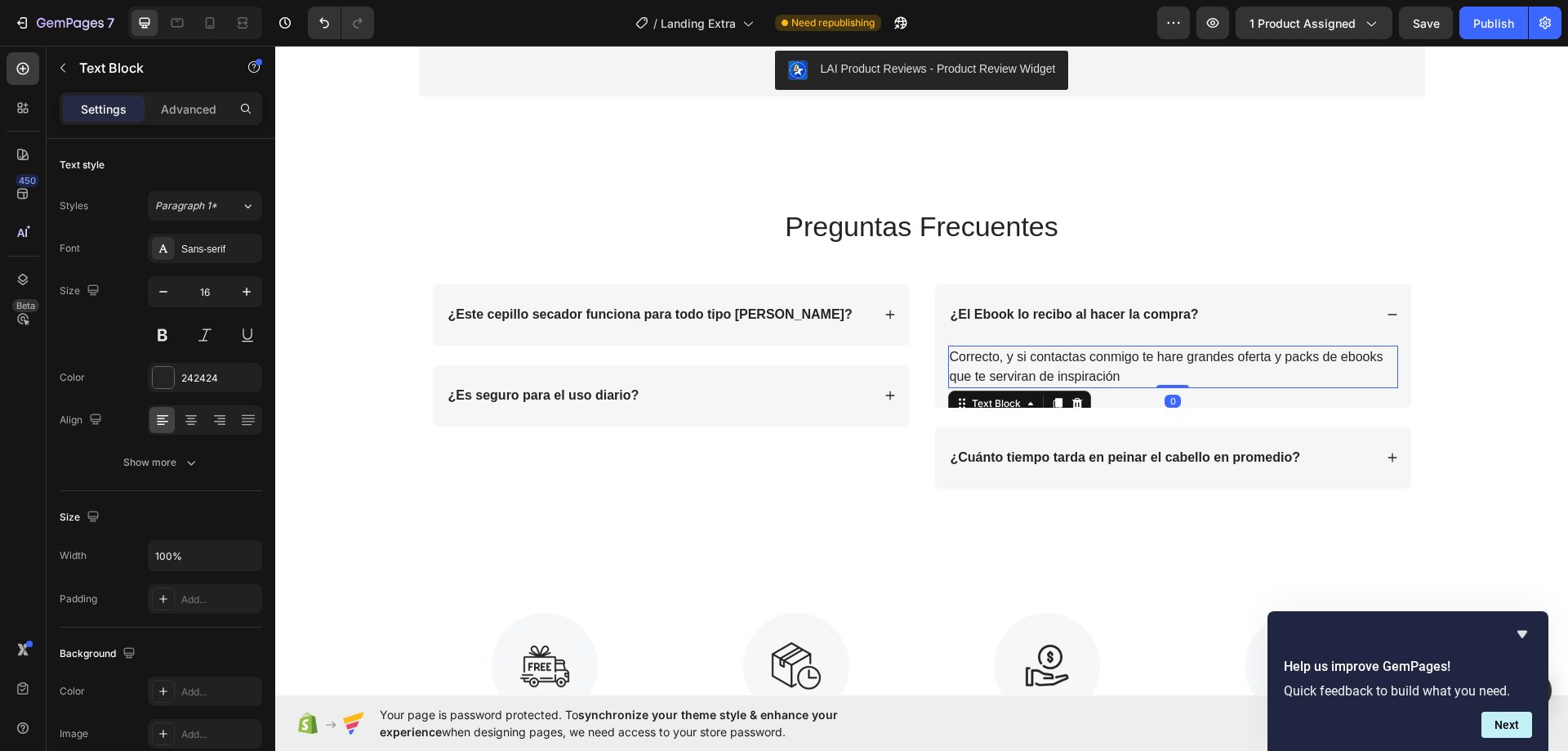
click at [1114, 376] on p "Correcto, y si contactas conmigo te hare grandes oferta y packs de ebooks que t…" at bounding box center [1172, 366] width 447 height 39
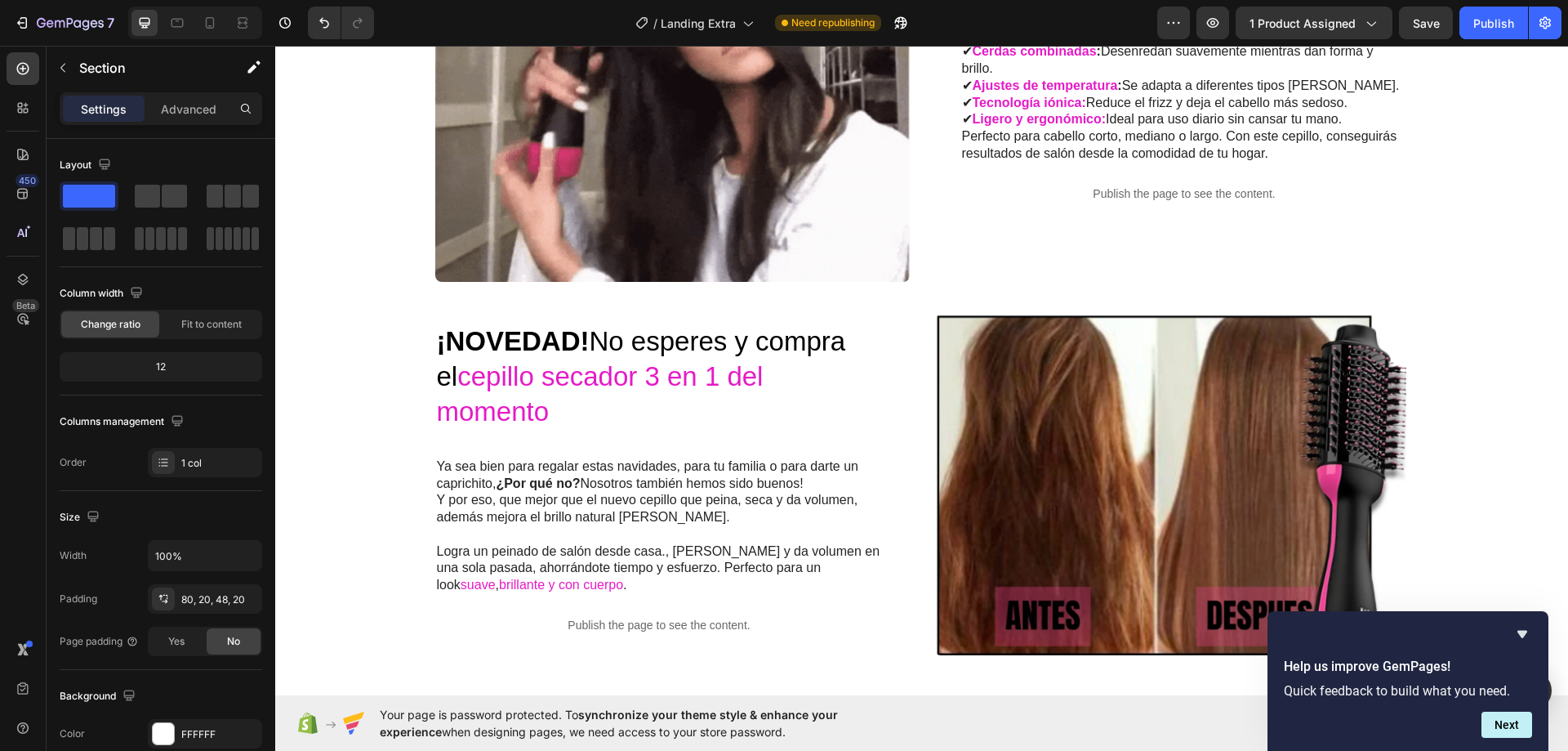
click at [1507, 147] on div "🎁 Oferta Exclusiva – ¡Incluye eBook [PERSON_NAME] GRATIS! Al comprar tu Cepillo…" at bounding box center [921, 135] width 1293 height 2896
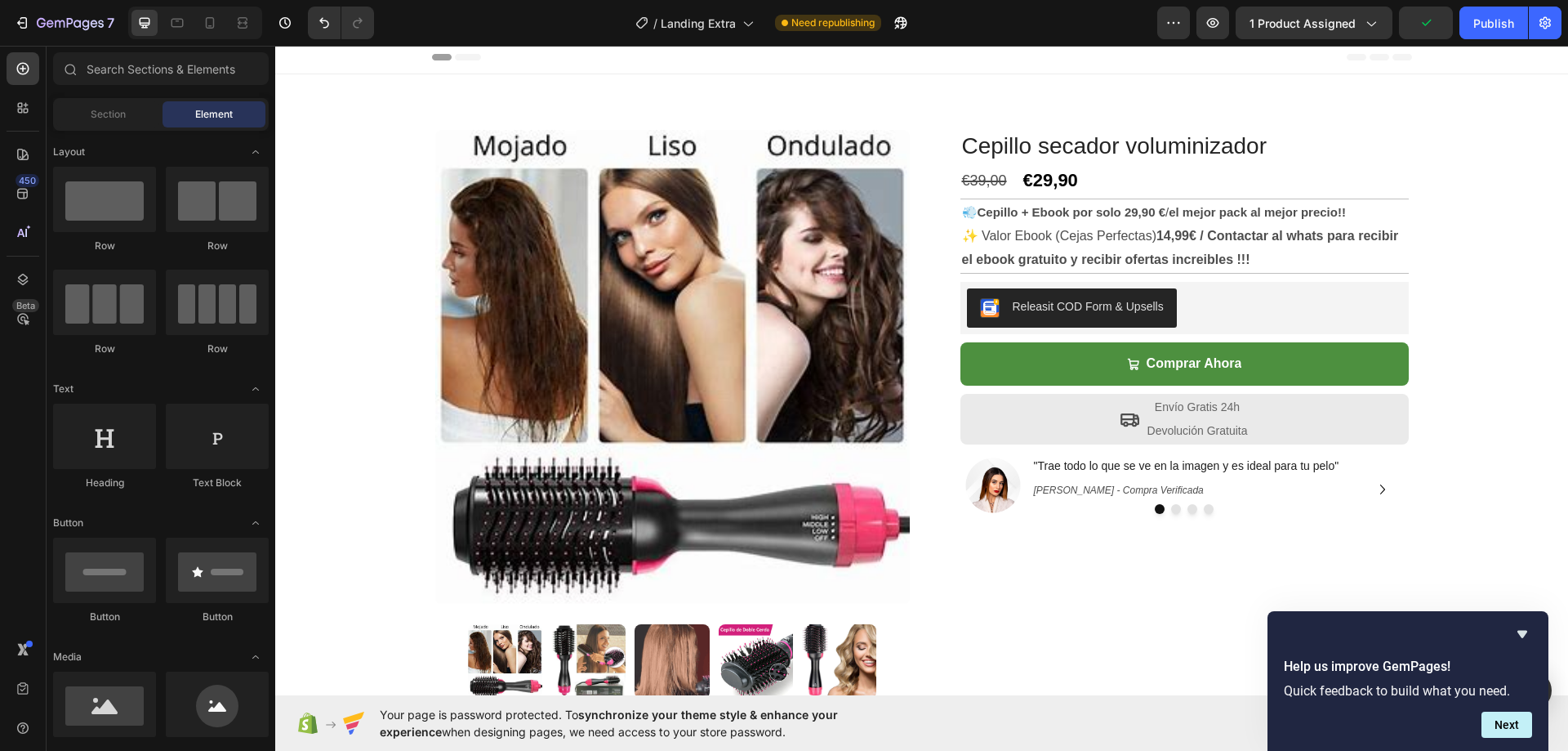
scroll to position [0, 0]
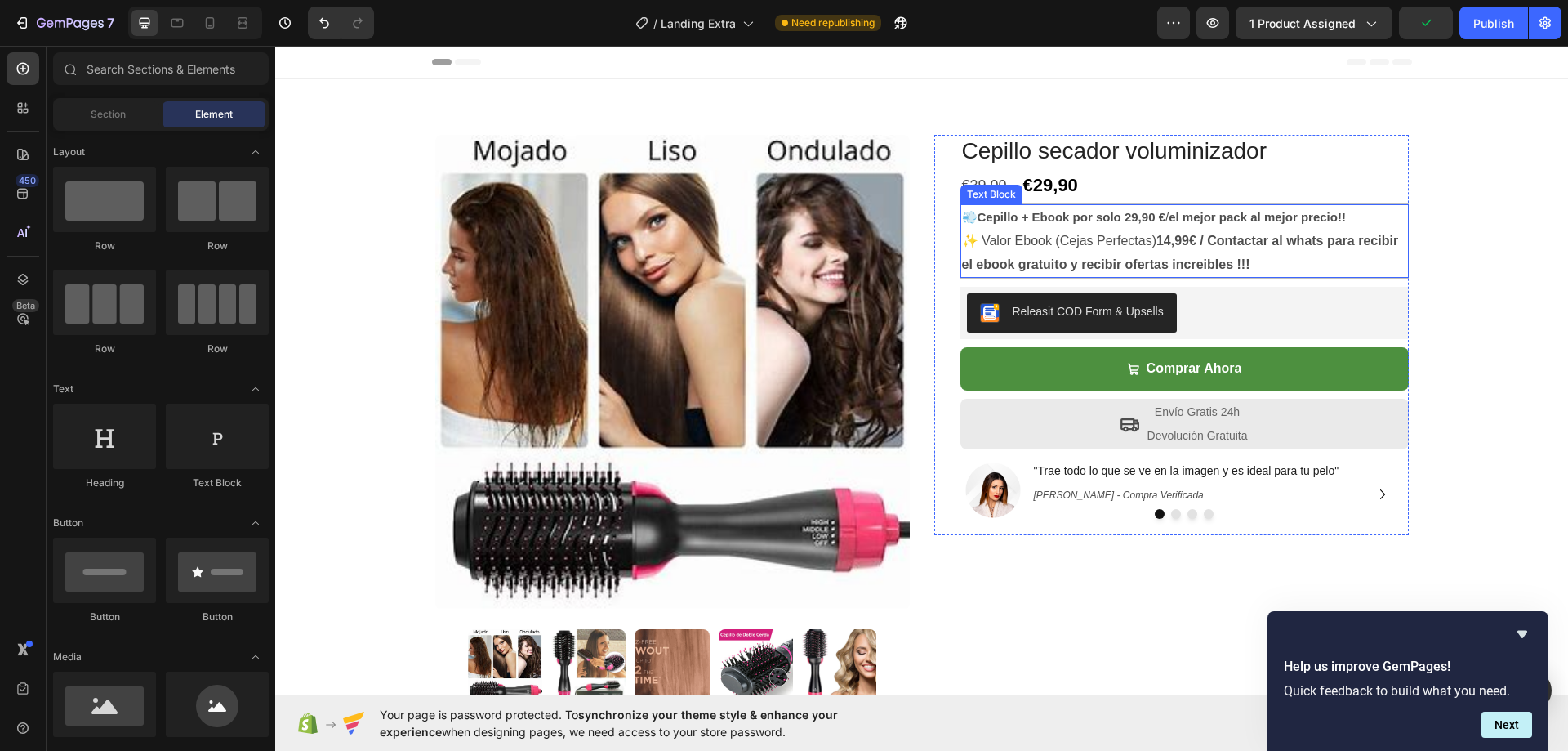
click at [1249, 263] on p "✨ Valor Ebook (Cejas Perfectas) 14,99€ / Contactar al whats para recibir el ebo…" at bounding box center [1184, 253] width 445 height 47
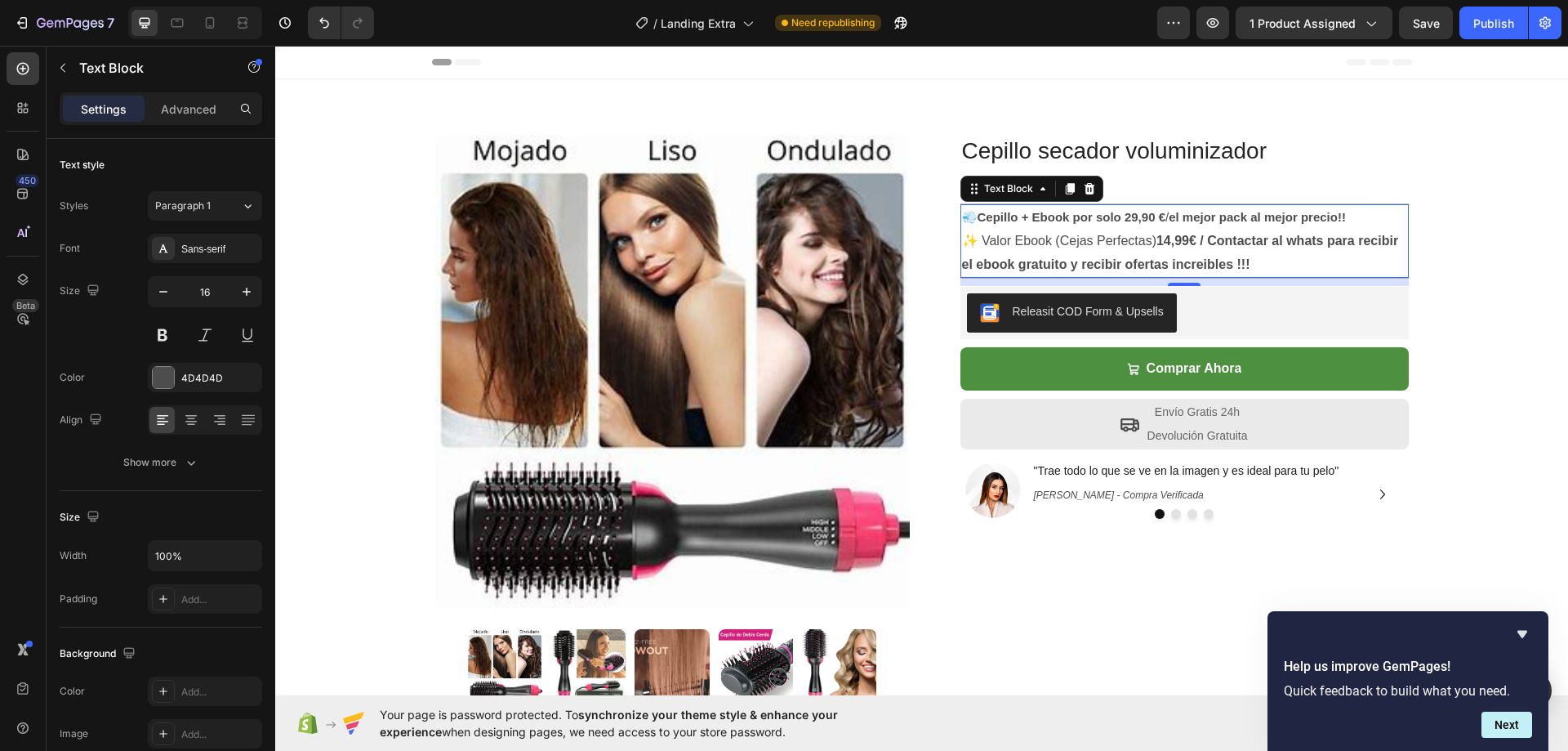
click at [1249, 264] on p "✨ Valor Ebook (Cejas Perfectas) 14,99€ / Contactar al whats para recibir el ebo…" at bounding box center [1184, 253] width 445 height 47
click at [1160, 262] on strong "14,99€ / Contactar al whats para recibir el ebook gratuito y recibir ofertas in…" at bounding box center [1180, 252] width 437 height 38
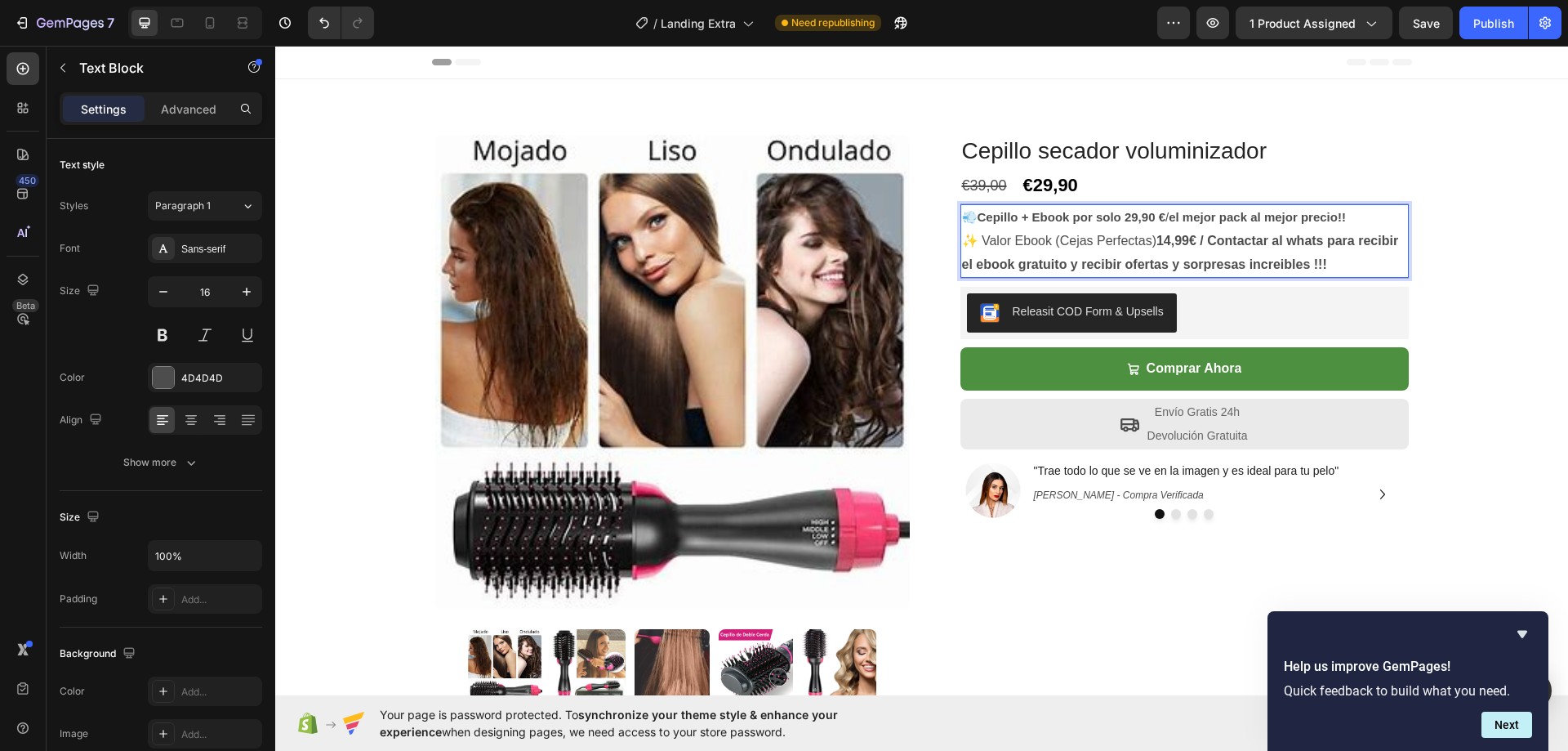
click at [1329, 259] on p "✨ Valor Ebook (Cejas Perfectas) 14,99€ / Contactar al whats para recibir el ebo…" at bounding box center [1184, 253] width 445 height 47
click at [1237, 258] on strong "14,99€ / Contactar al whats para recibir el ebook gratuito y recibir ofertas y …" at bounding box center [1180, 252] width 437 height 38
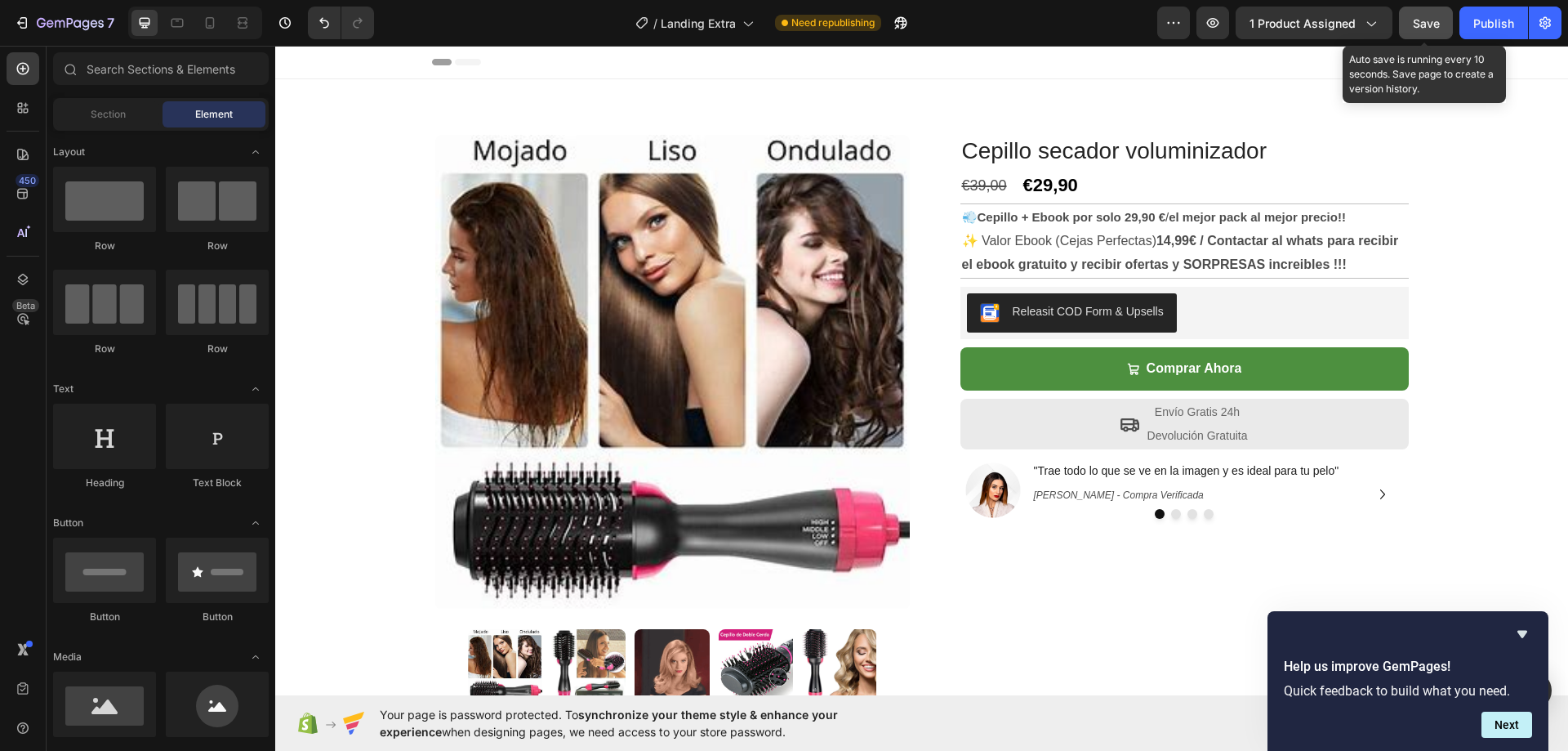
click at [1431, 23] on span "Save" at bounding box center [1426, 23] width 27 height 14
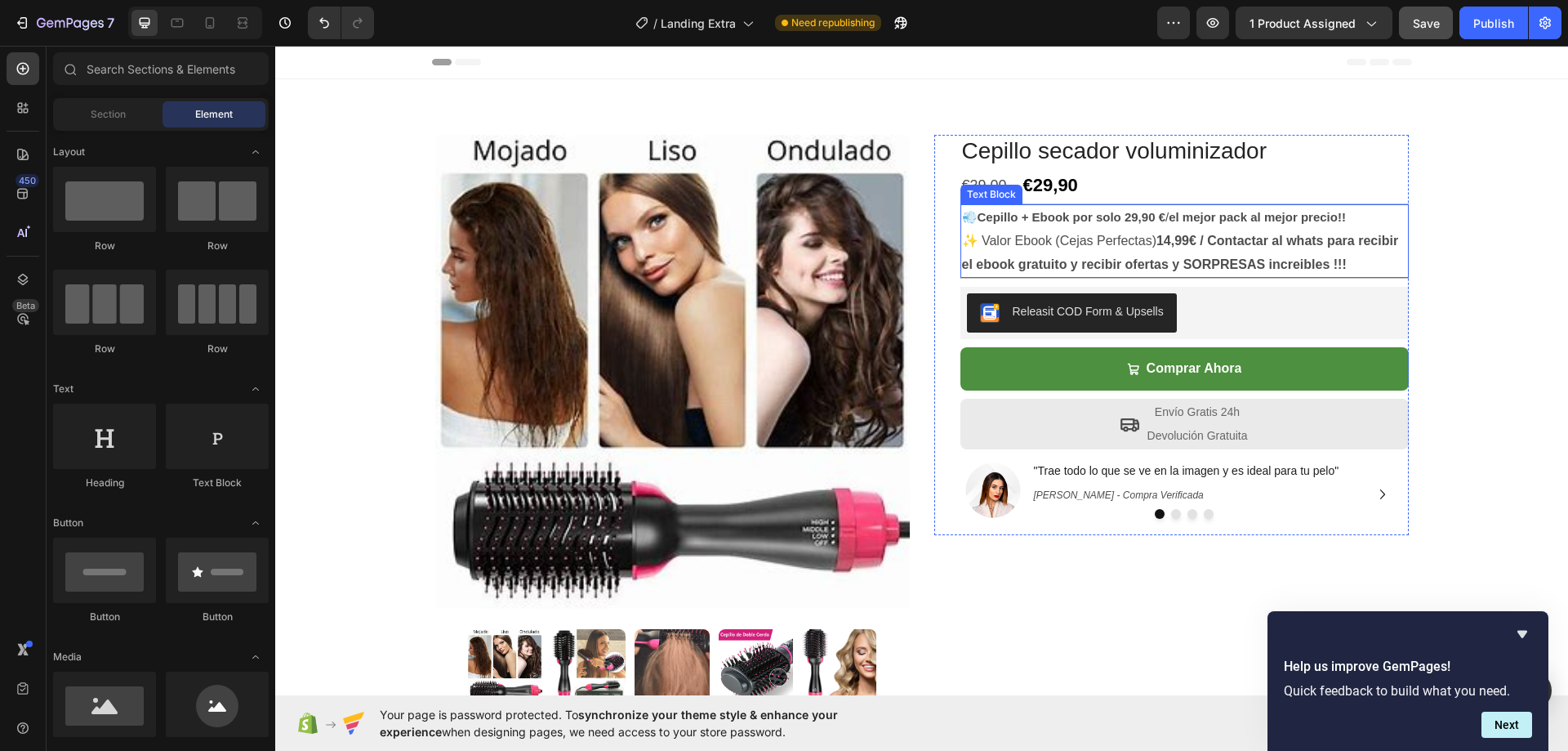
click at [1168, 242] on strong "14,99€ / Contactar al whats para recibir el ebook gratuito y recibir ofertas y …" at bounding box center [1180, 252] width 437 height 38
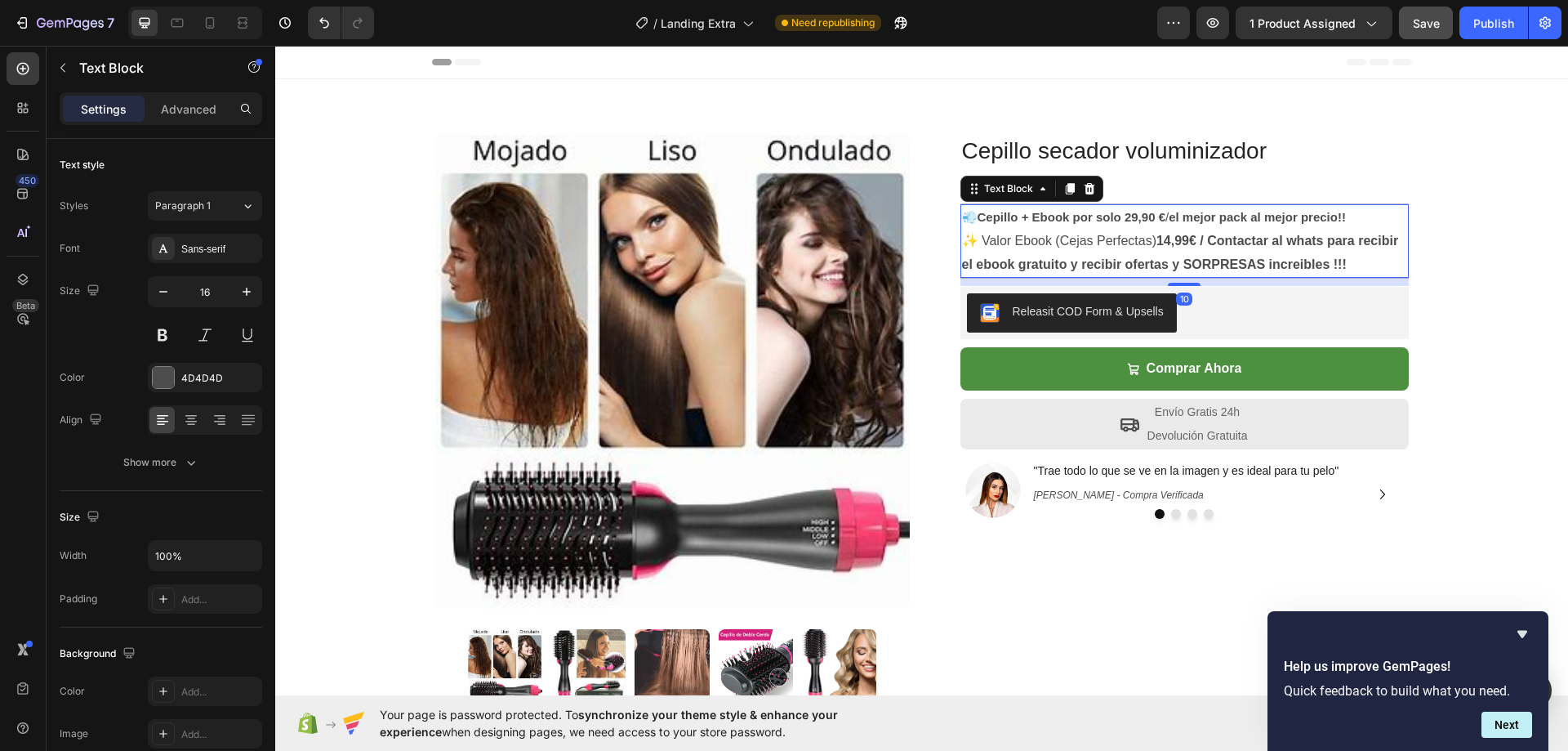
click at [1171, 242] on strong "14,99€ / Contactar al whats para recibir el ebook gratuito y recibir ofertas y …" at bounding box center [1180, 252] width 437 height 38
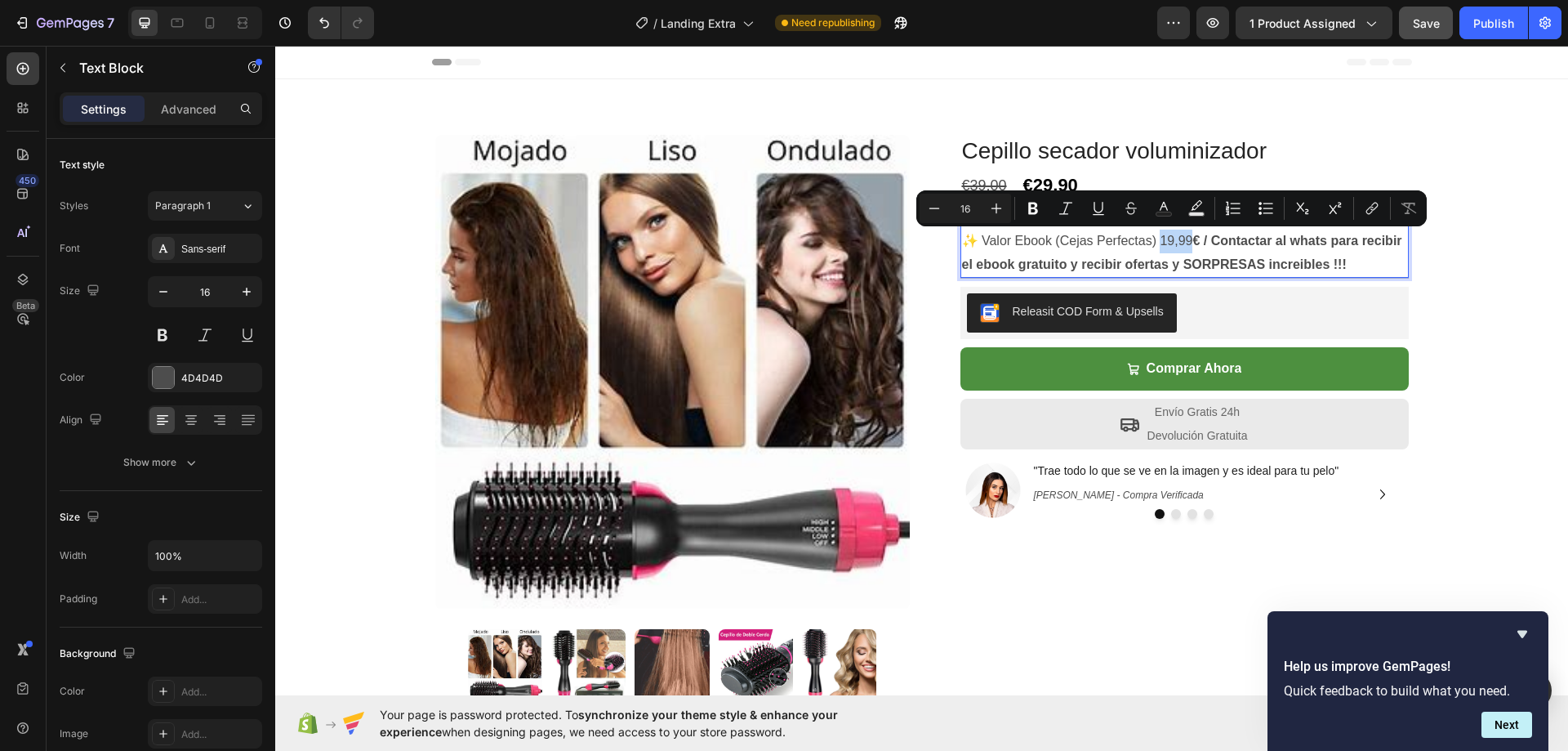
drag, startPoint x: 1188, startPoint y: 240, endPoint x: 1438, endPoint y: 271, distance: 251.9
click at [1159, 238] on p "✨ Valor Ebook (Cejas Perfectas) 19,99 € / Contactar al whats para recibir el eb…" at bounding box center [1184, 253] width 445 height 47
click at [1036, 197] on button "Bold" at bounding box center [1032, 208] width 29 height 29
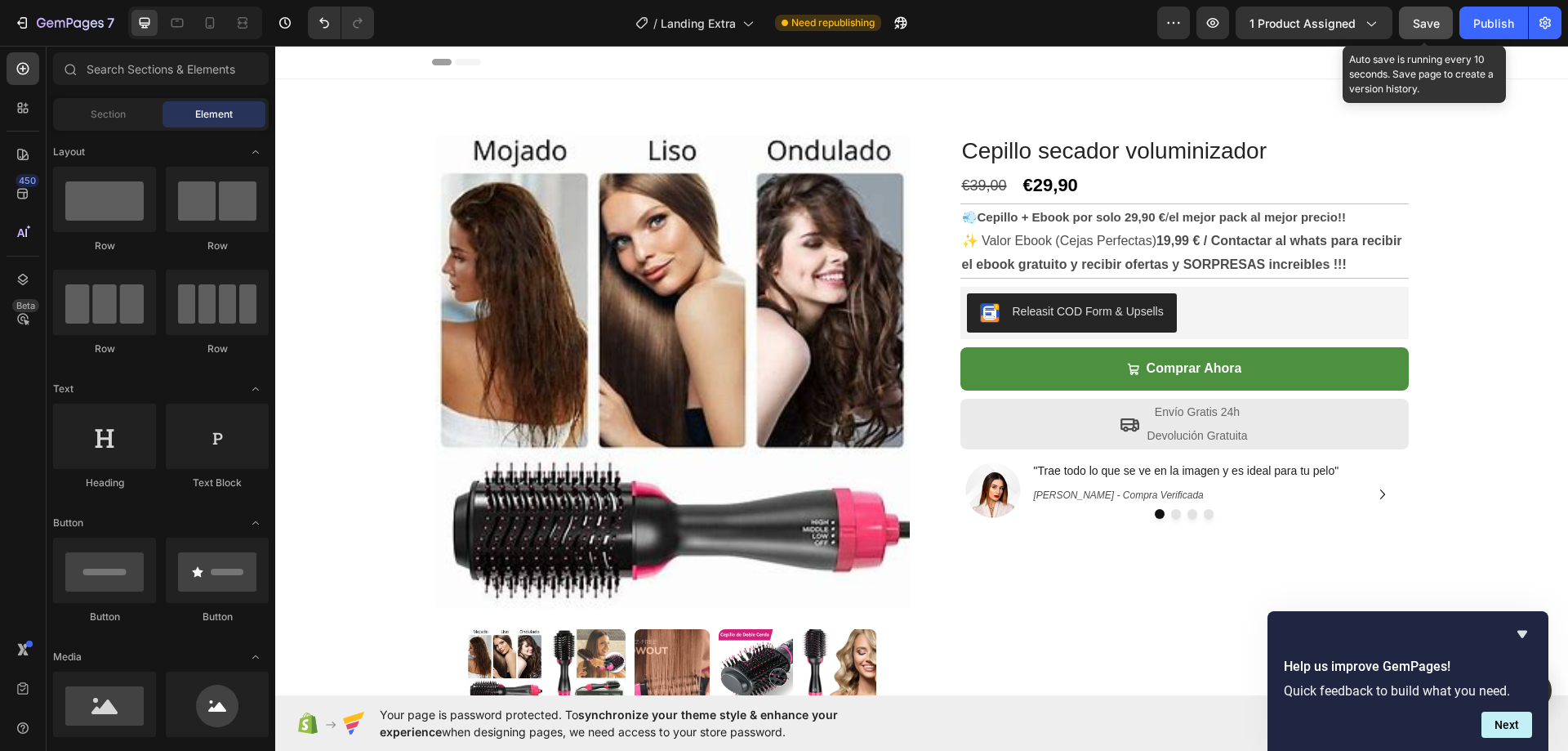
click at [1442, 21] on button "Save" at bounding box center [1425, 23] width 54 height 33
click at [1425, 29] on span "Save" at bounding box center [1426, 23] width 27 height 14
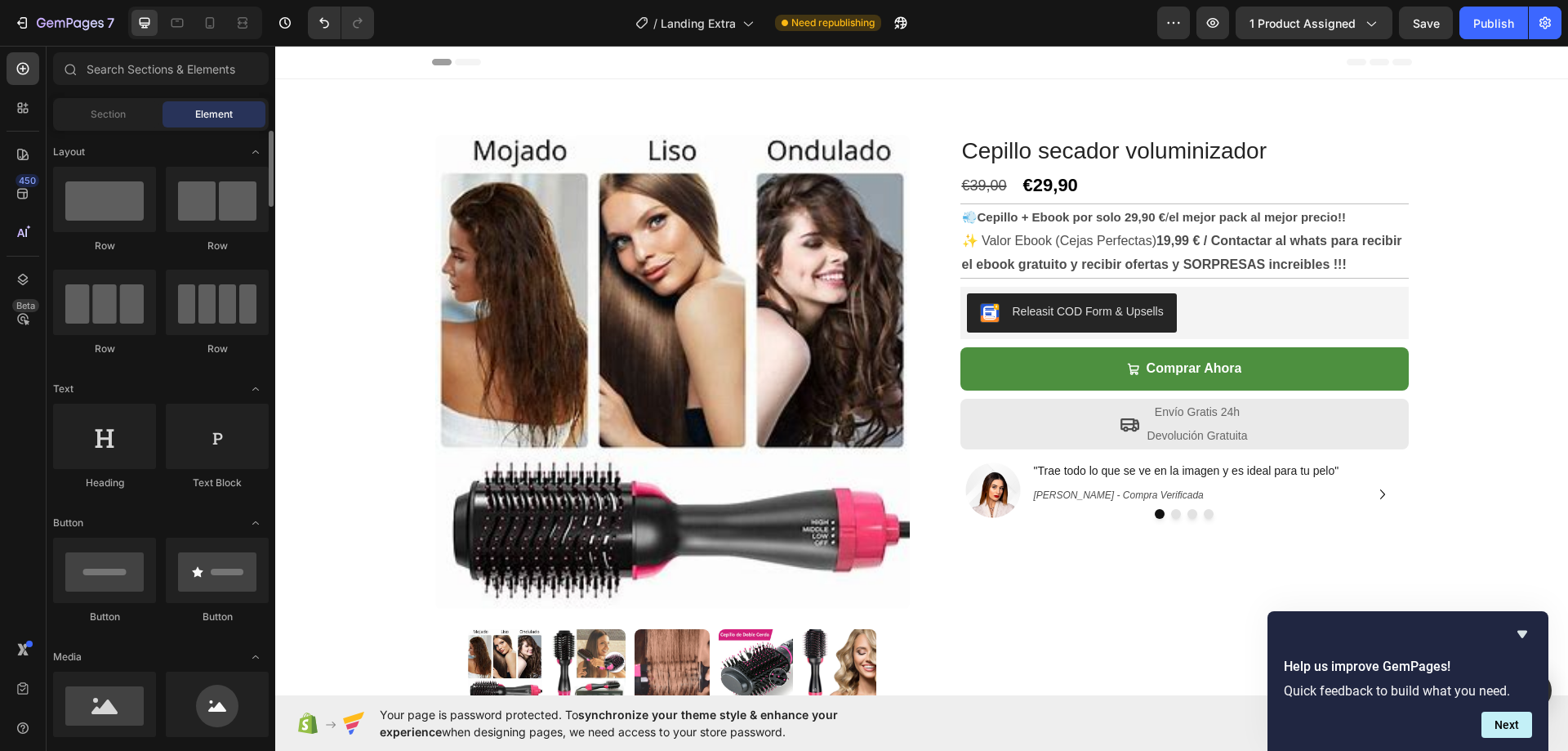
scroll to position [163, 0]
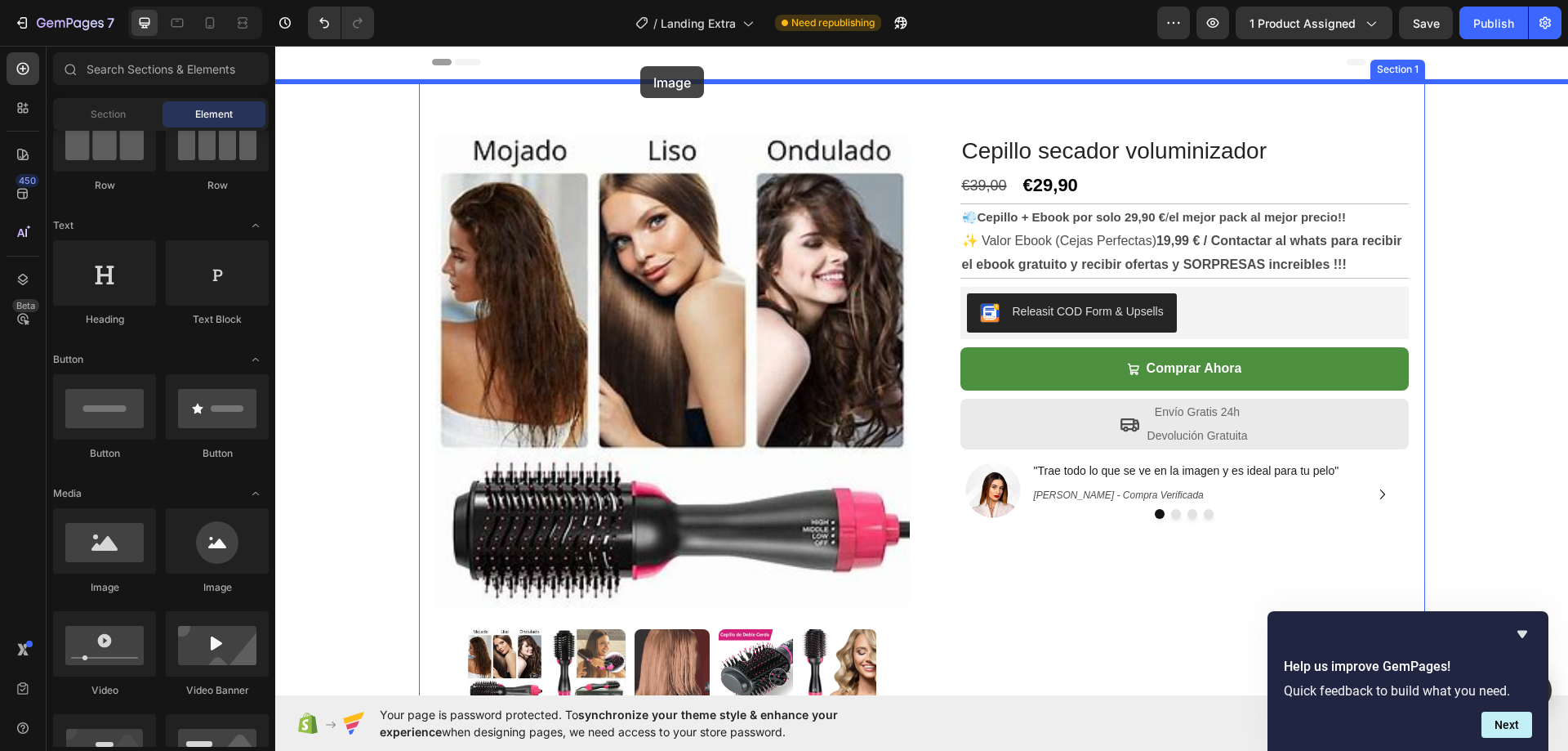
drag, startPoint x: 377, startPoint y: 606, endPoint x: 640, endPoint y: 66, distance: 600.6
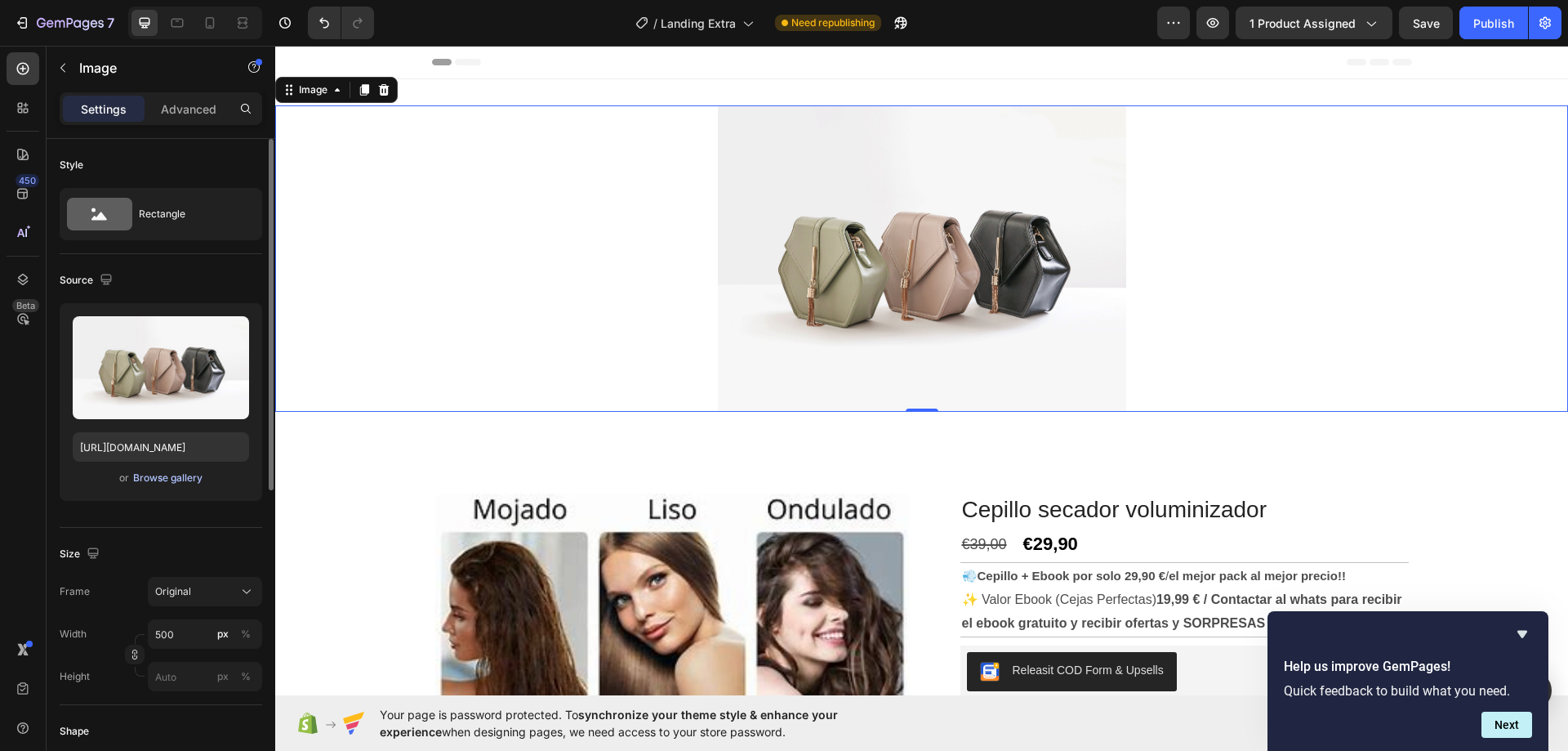
click at [164, 472] on div "Browse gallery" at bounding box center [167, 478] width 69 height 15
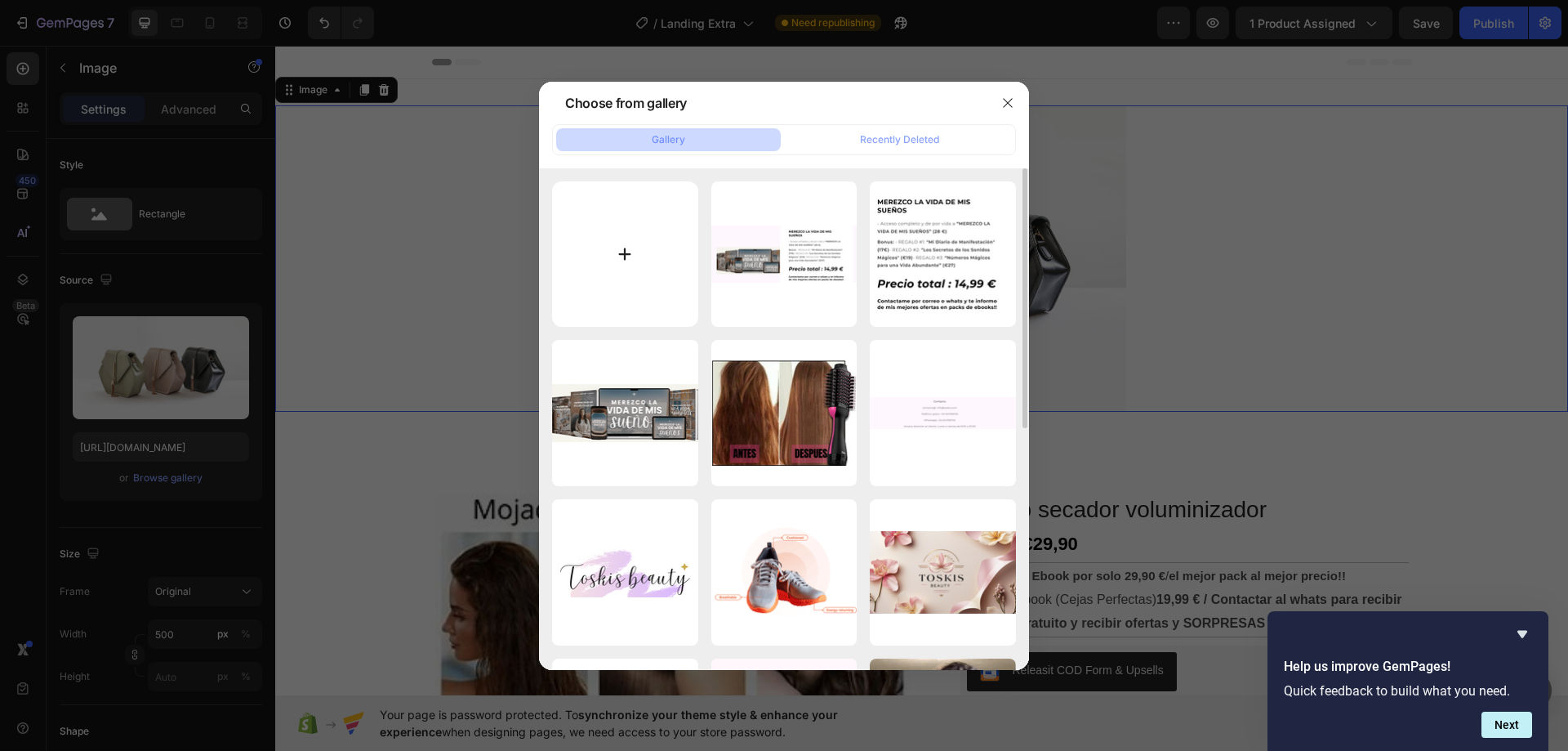
click at [623, 249] on input "file" at bounding box center [624, 254] width 146 height 146
type input "C:\fakepath\Purple Simple Beauty Banner Landscape.png"
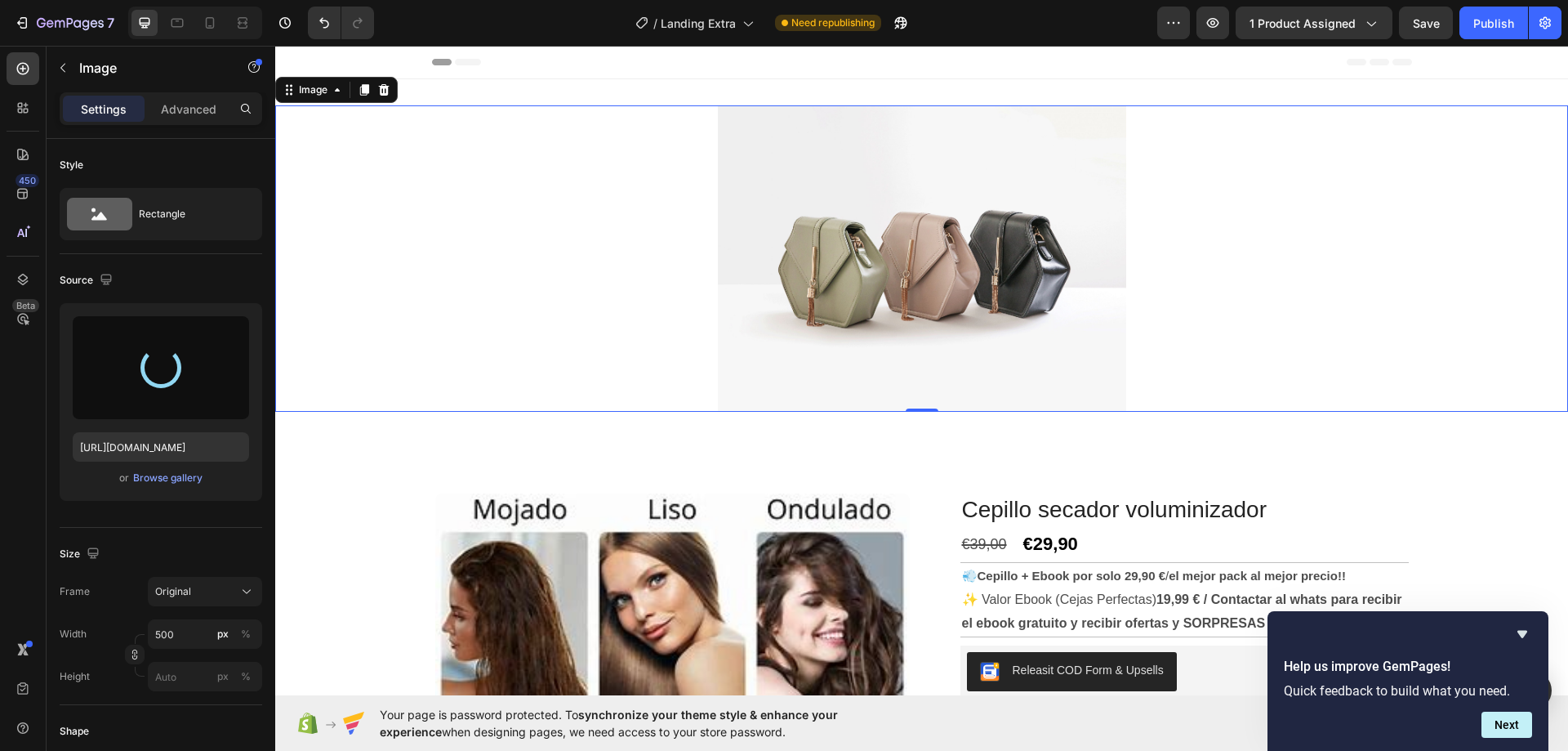
type input "[URL][DOMAIN_NAME]"
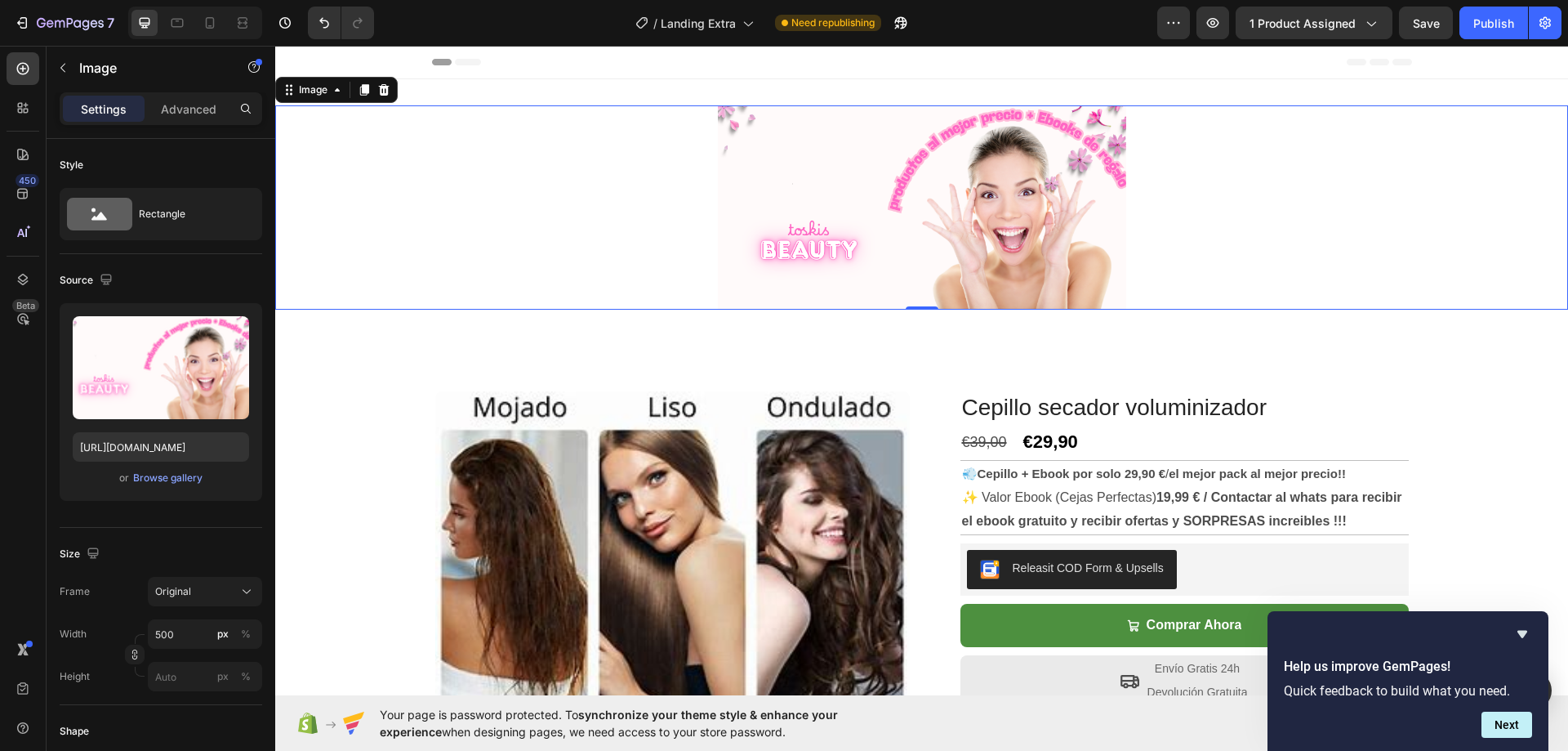
click at [1082, 245] on img at bounding box center [922, 208] width 408 height 204
click at [179, 635] on input "500" at bounding box center [204, 633] width 114 height 29
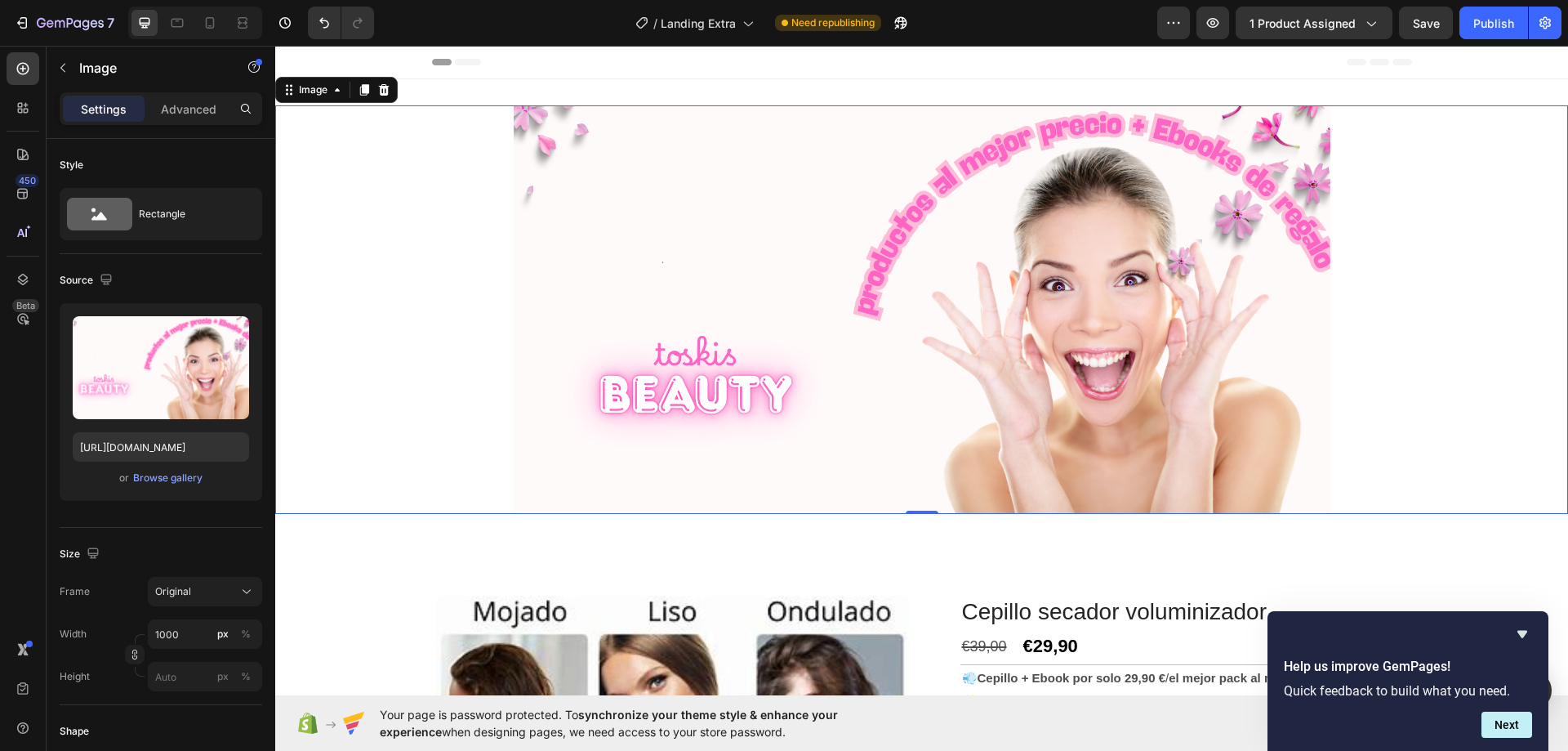
click at [452, 350] on div at bounding box center [921, 310] width 1293 height 408
click at [1424, 18] on span "Save" at bounding box center [1426, 23] width 27 height 14
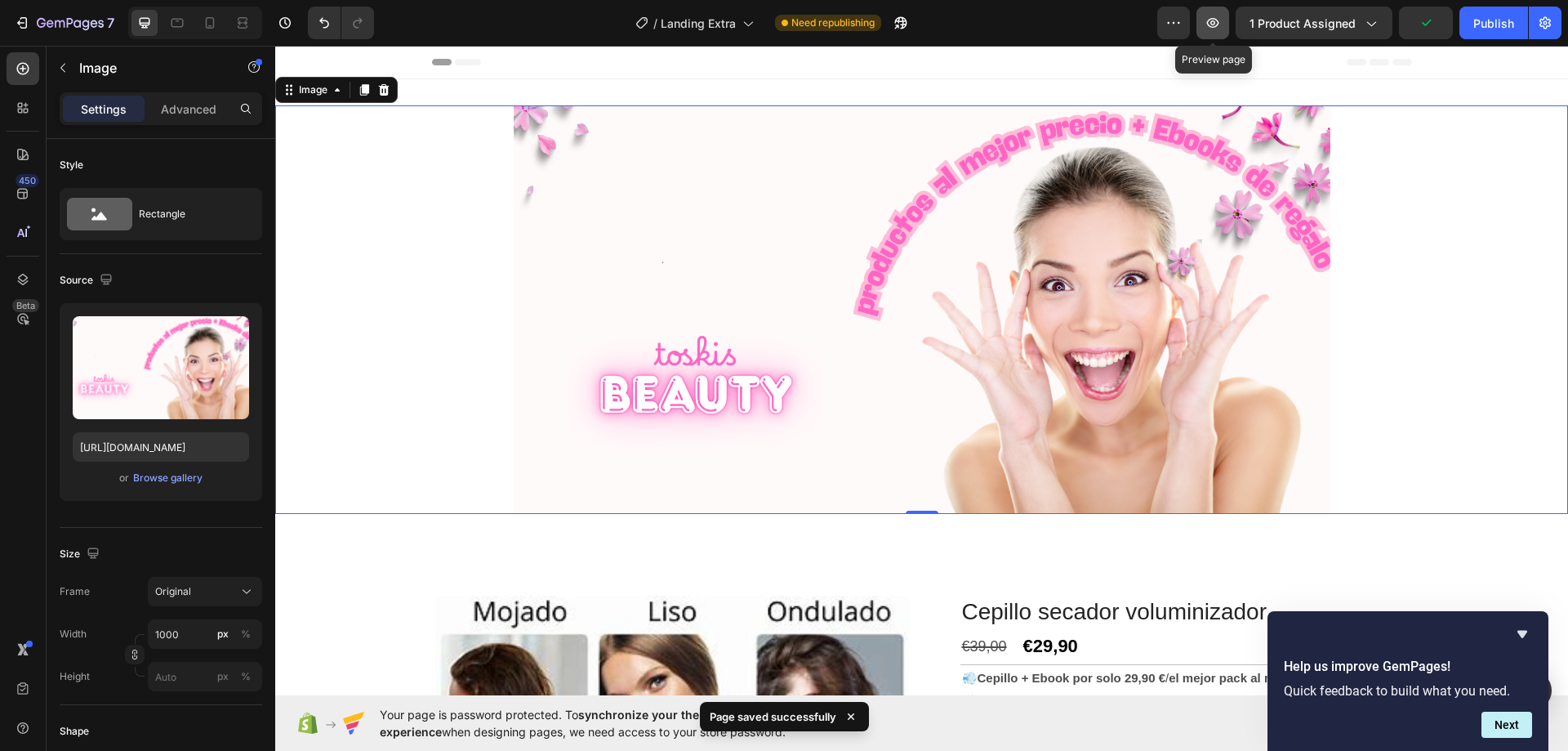
click at [1214, 27] on icon "button" at bounding box center [1213, 23] width 12 height 9
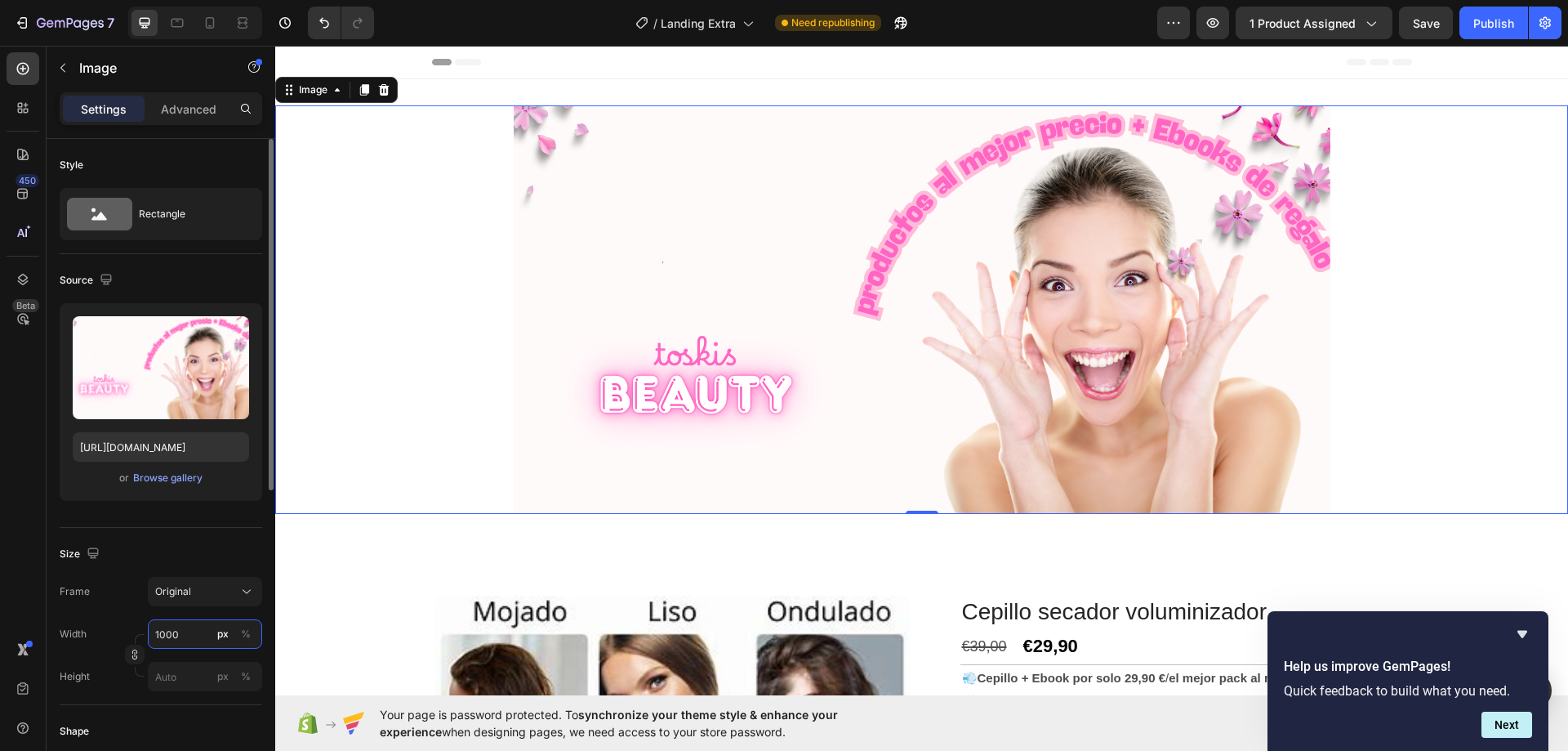
click at [166, 638] on input "1000" at bounding box center [204, 633] width 114 height 29
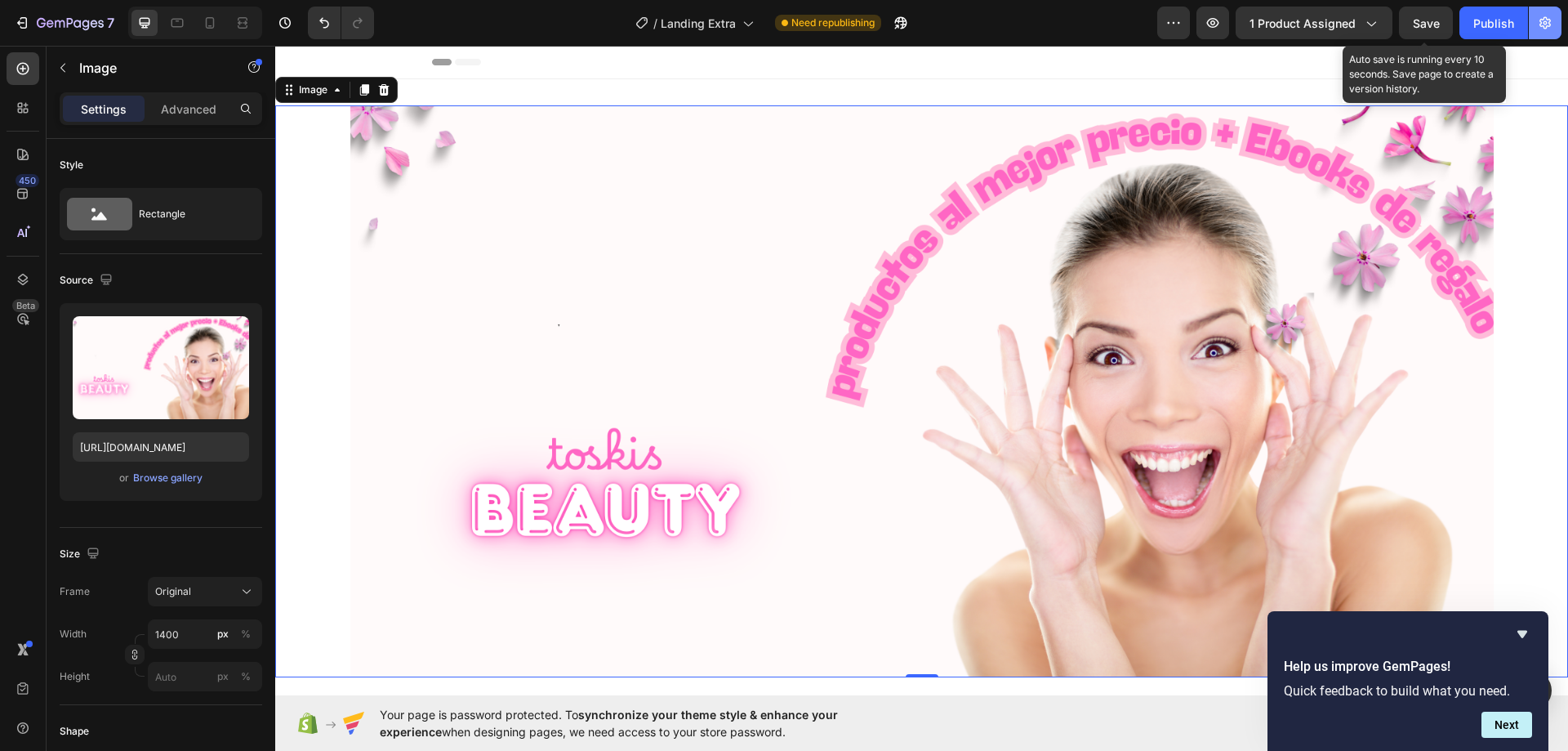
drag, startPoint x: 1435, startPoint y: 18, endPoint x: 1559, endPoint y: 9, distance: 124.3
click at [1435, 18] on span "Save" at bounding box center [1426, 23] width 27 height 14
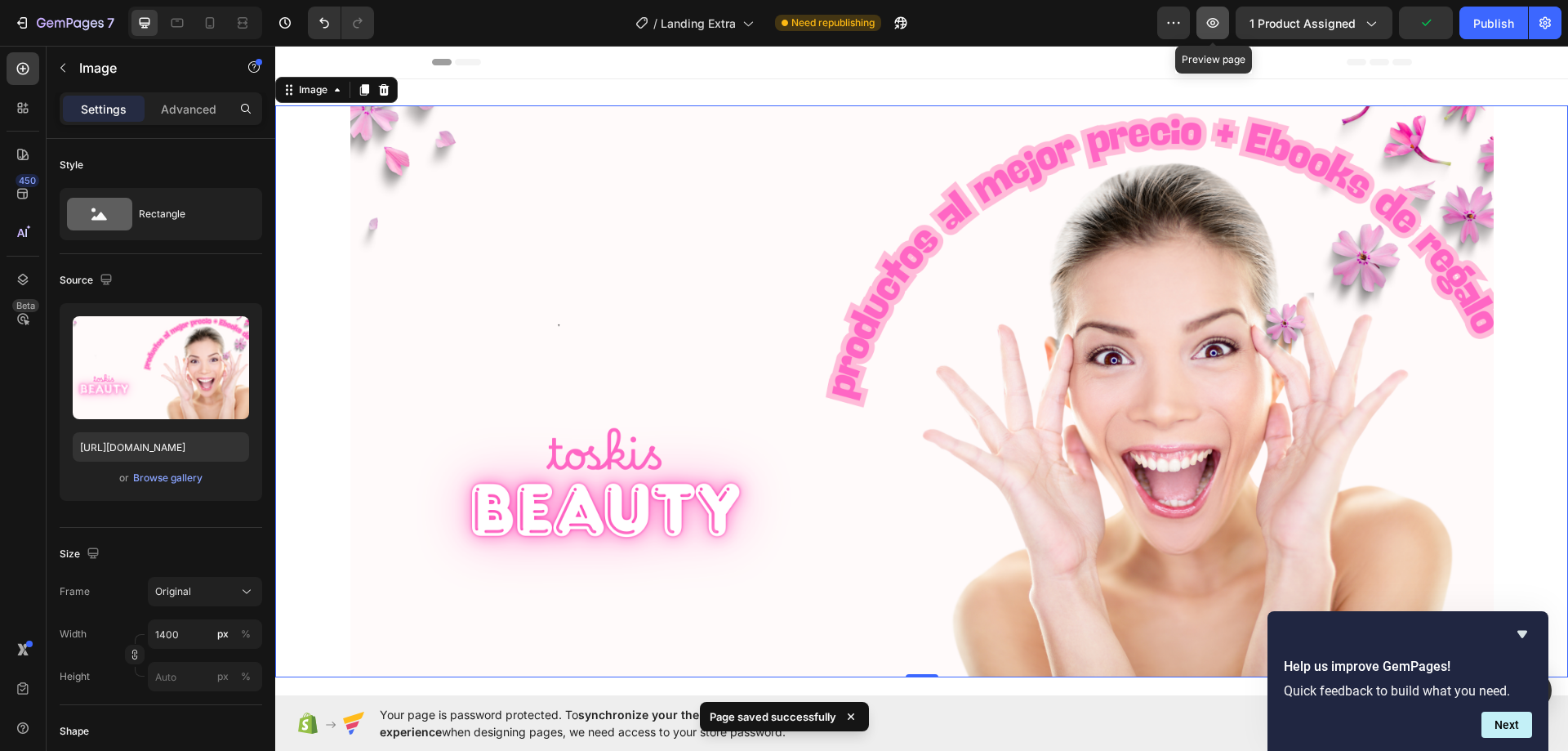
click at [1219, 32] on button "button" at bounding box center [1213, 23] width 33 height 33
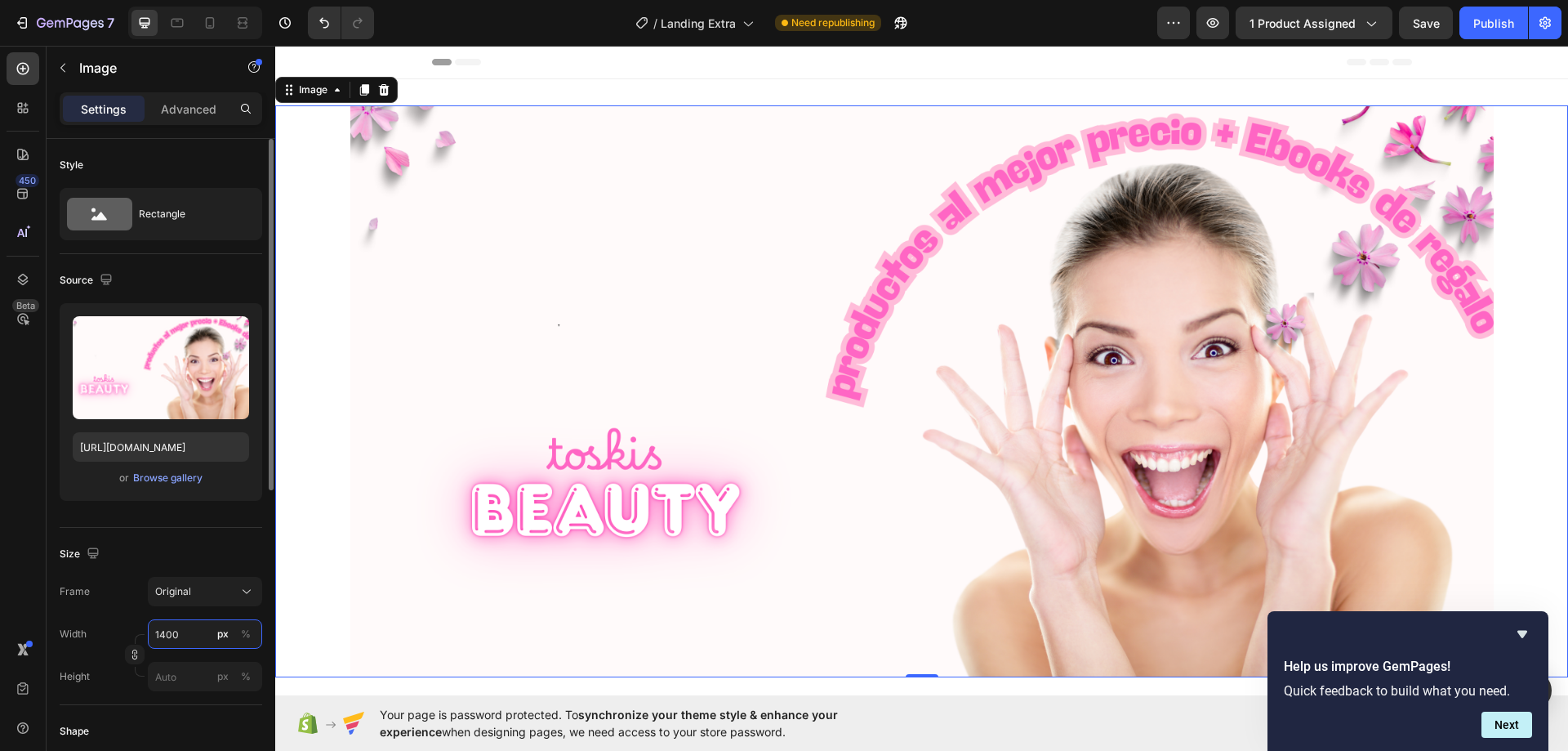
click at [167, 630] on input "1400" at bounding box center [204, 633] width 114 height 29
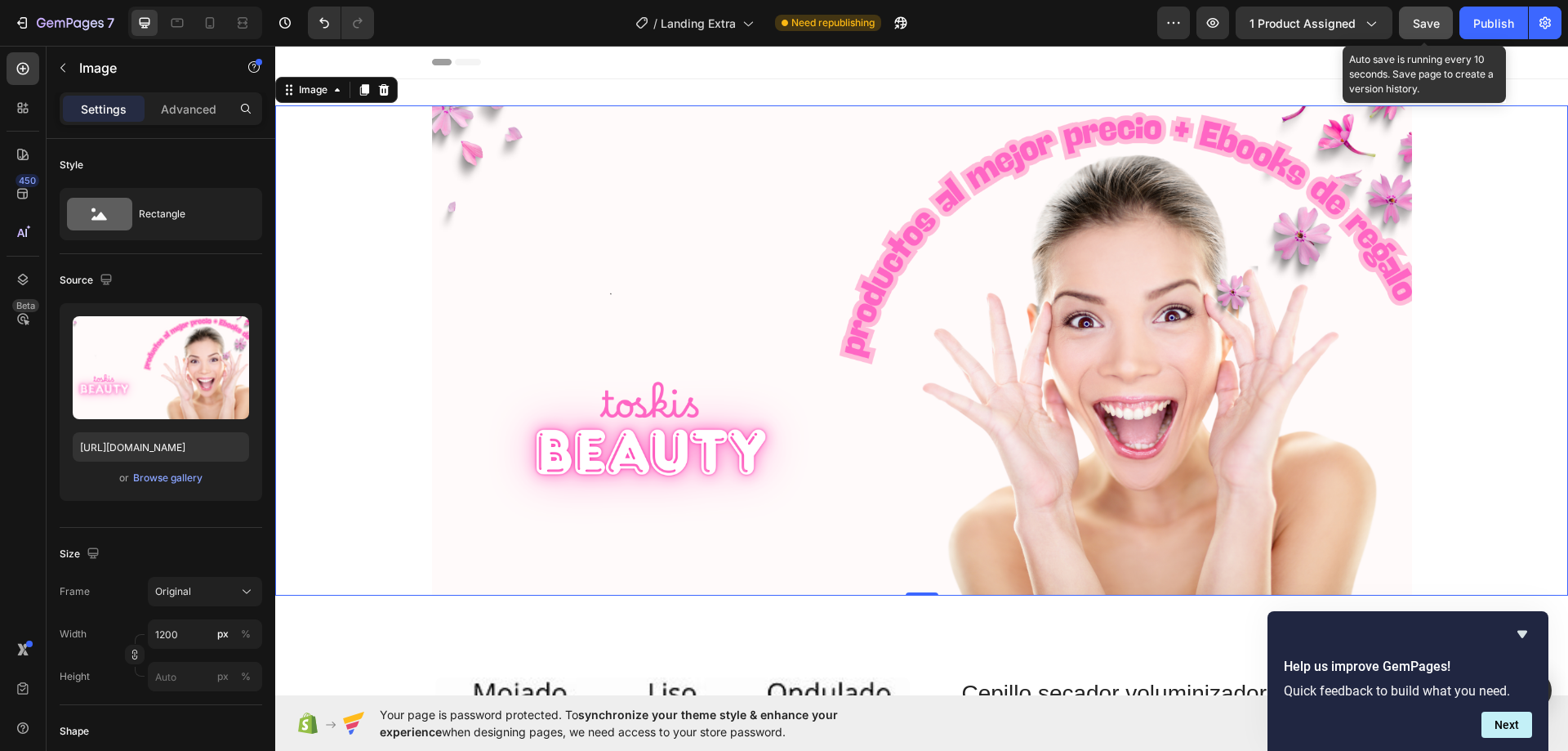
click at [1433, 22] on span "Save" at bounding box center [1426, 23] width 27 height 14
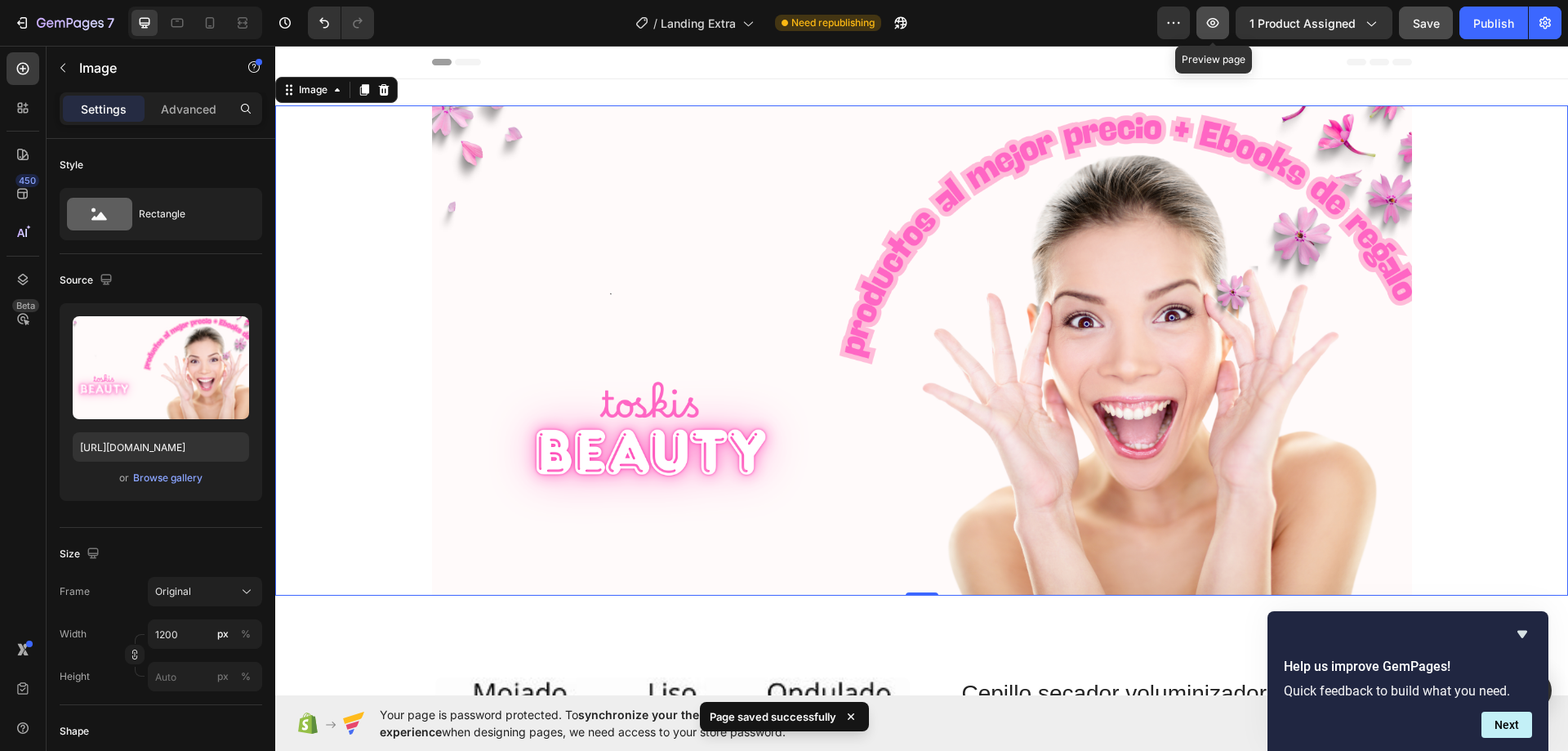
click at [1224, 23] on button "button" at bounding box center [1213, 23] width 33 height 33
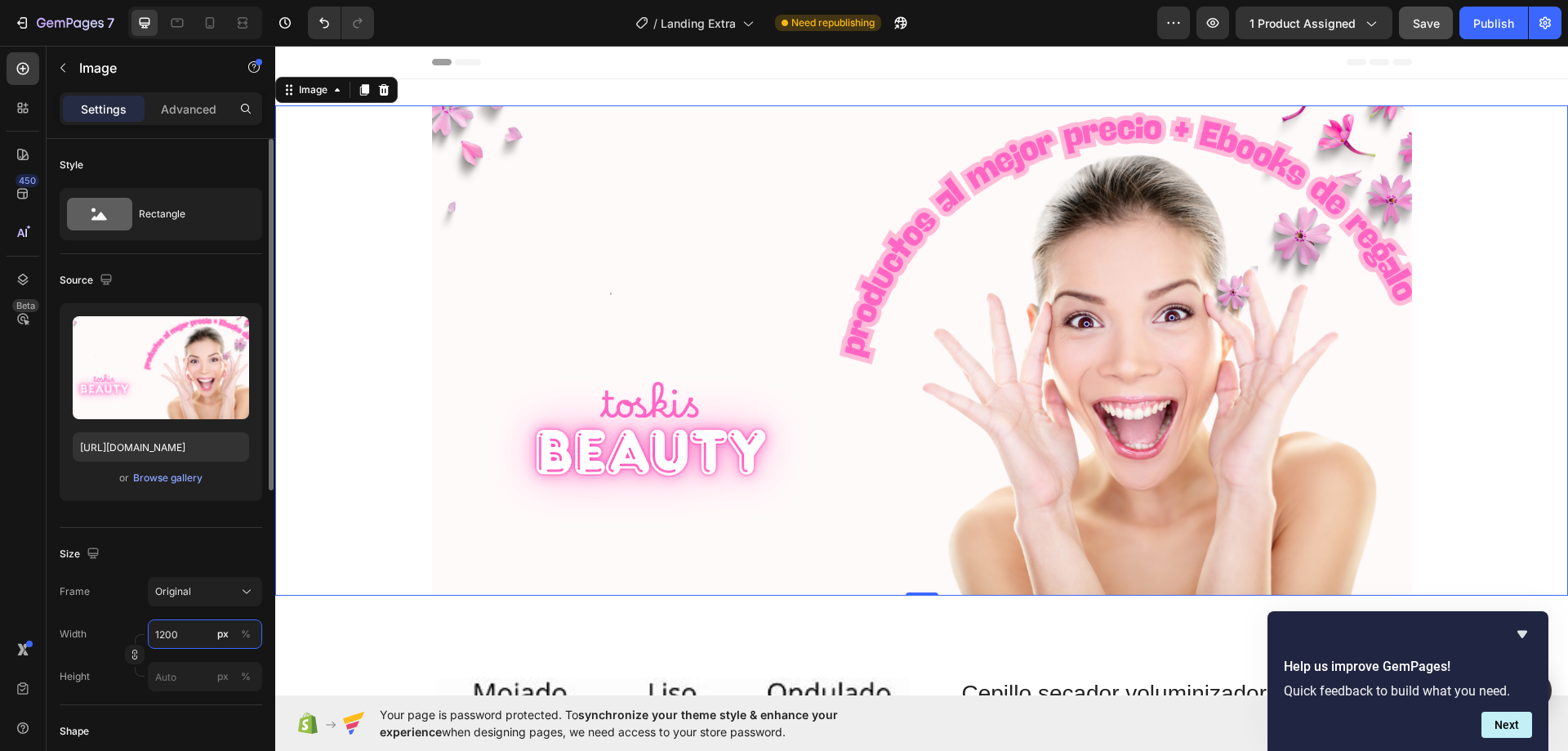
click at [184, 635] on input "1200" at bounding box center [204, 633] width 114 height 29
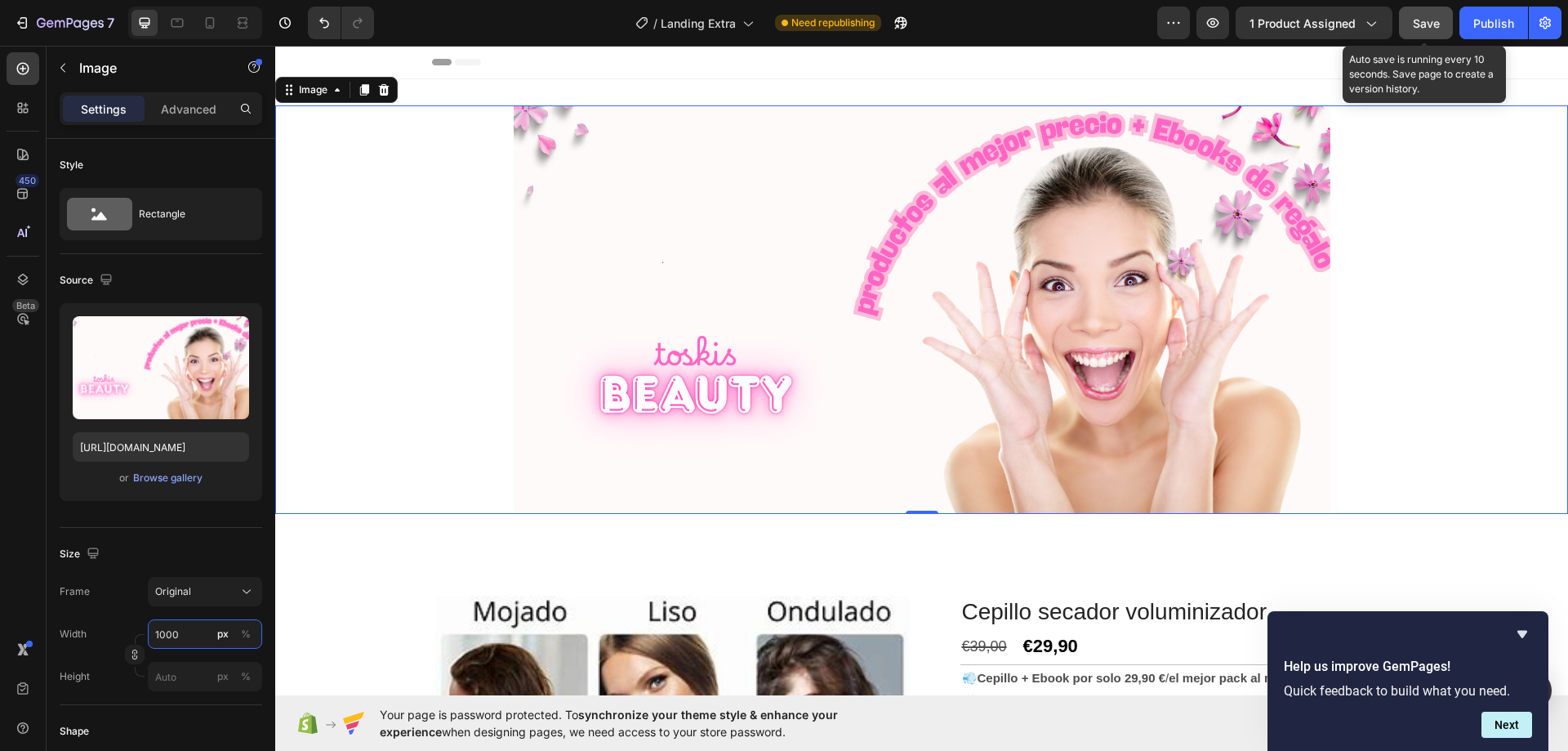
type input "1000"
click at [1424, 26] on span "Save" at bounding box center [1426, 23] width 27 height 14
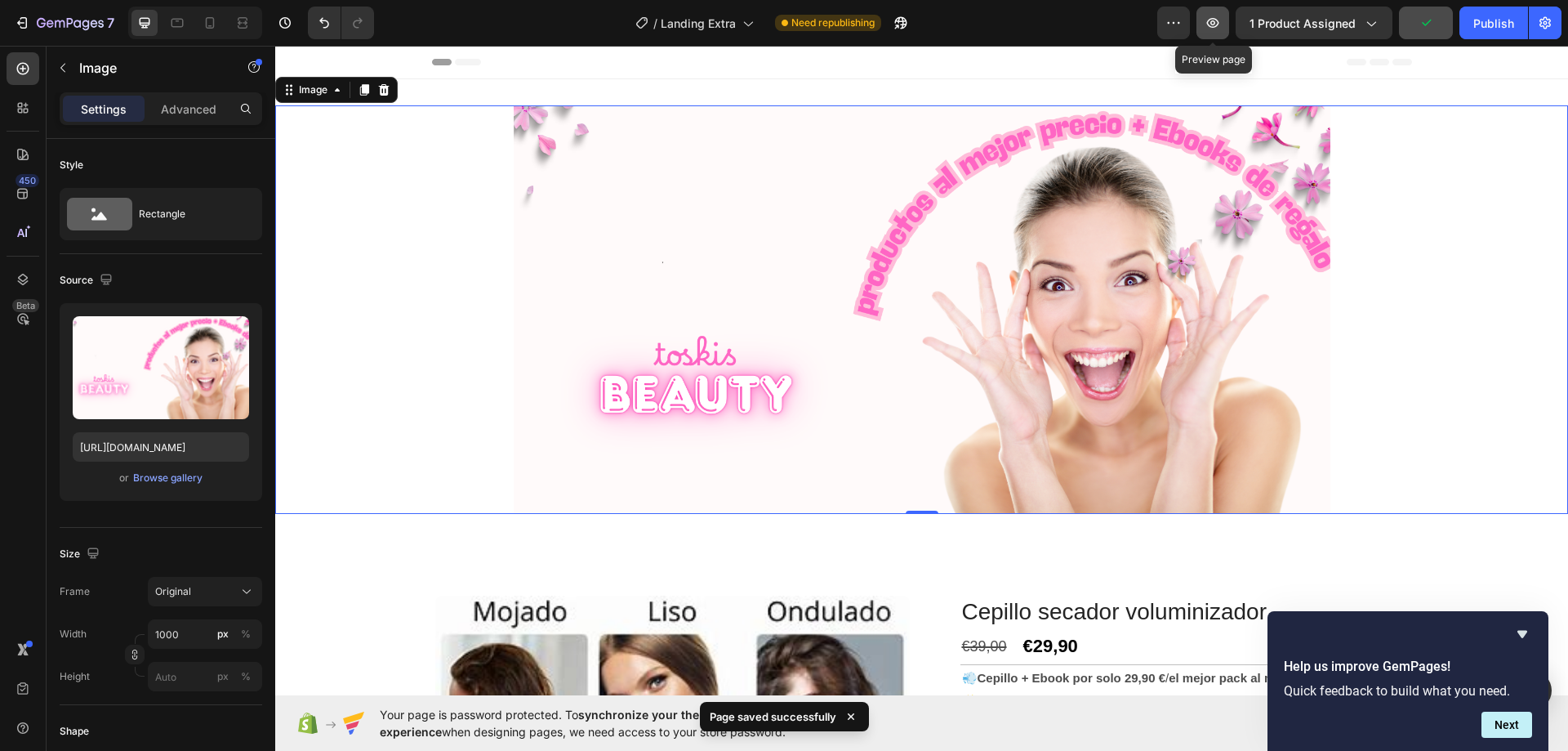
click at [1215, 26] on icon "button" at bounding box center [1212, 23] width 16 height 16
